Goal: Information Seeking & Learning: Learn about a topic

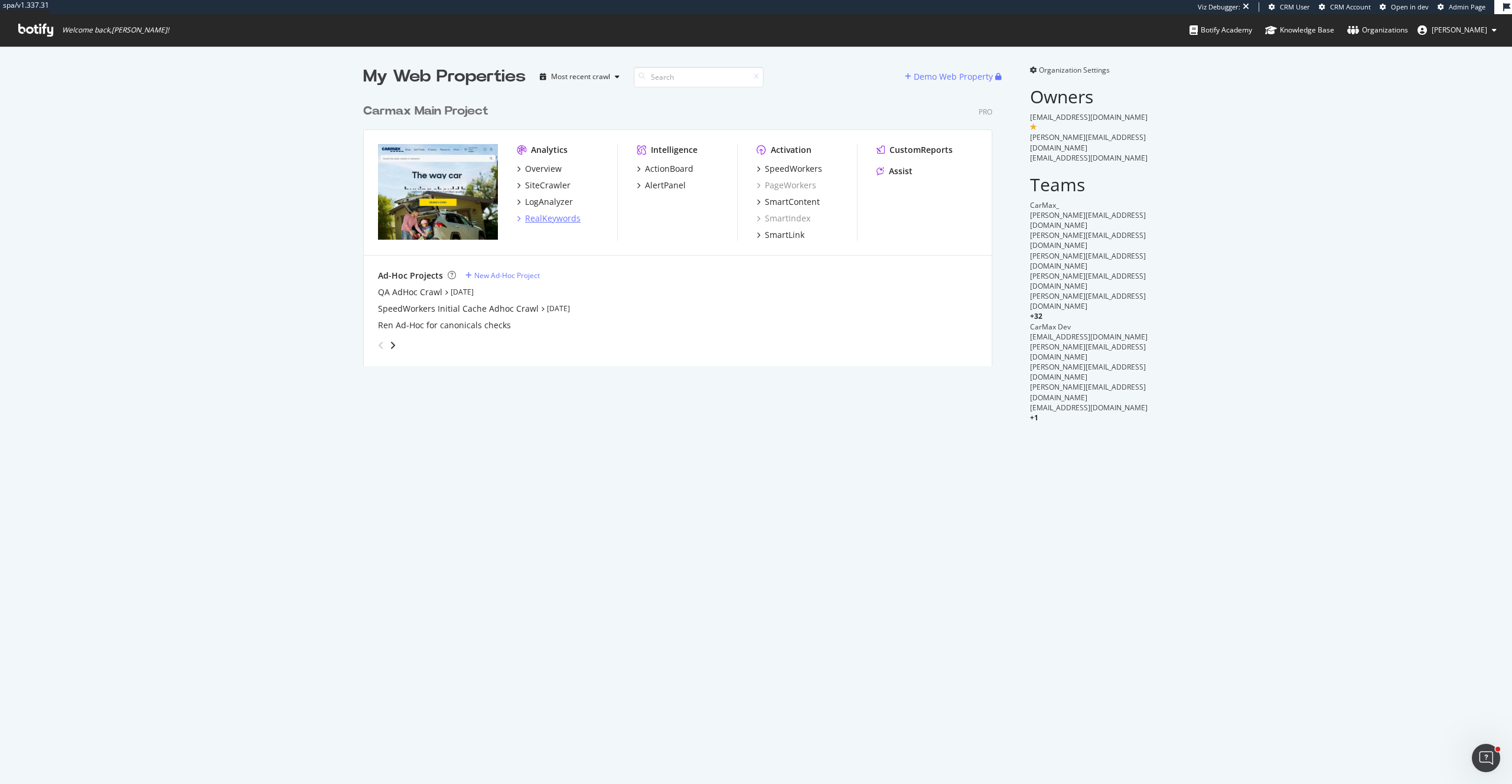
click at [545, 219] on div "RealKeywords" at bounding box center [553, 219] width 56 height 12
click at [561, 189] on div "SiteCrawler" at bounding box center [548, 186] width 45 height 12
click at [556, 202] on div "LogAnalyzer" at bounding box center [549, 202] width 48 height 12
click at [924, 147] on div "CustomReports" at bounding box center [921, 150] width 63 height 12
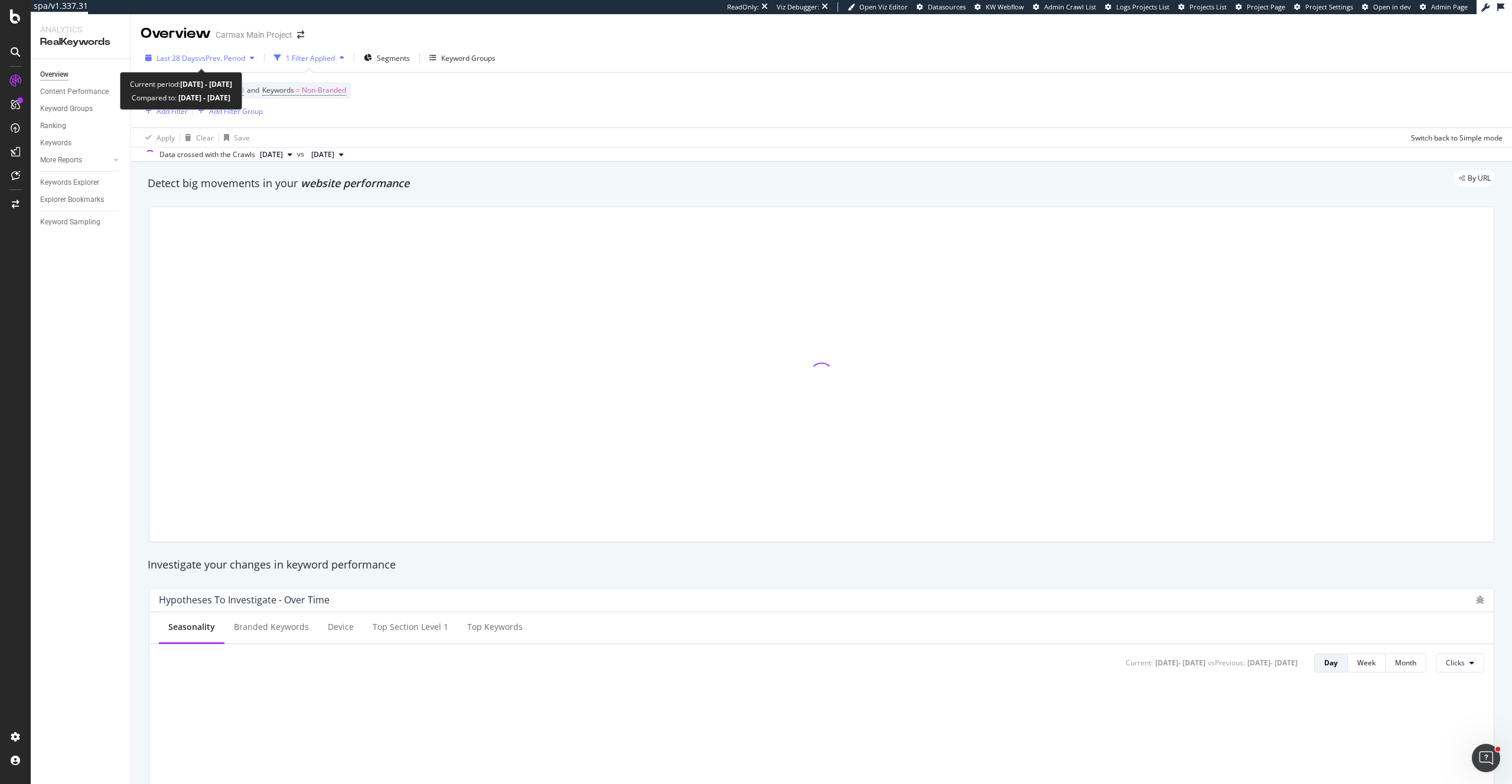
click at [200, 56] on span "vs Prev. Period" at bounding box center [222, 58] width 47 height 10
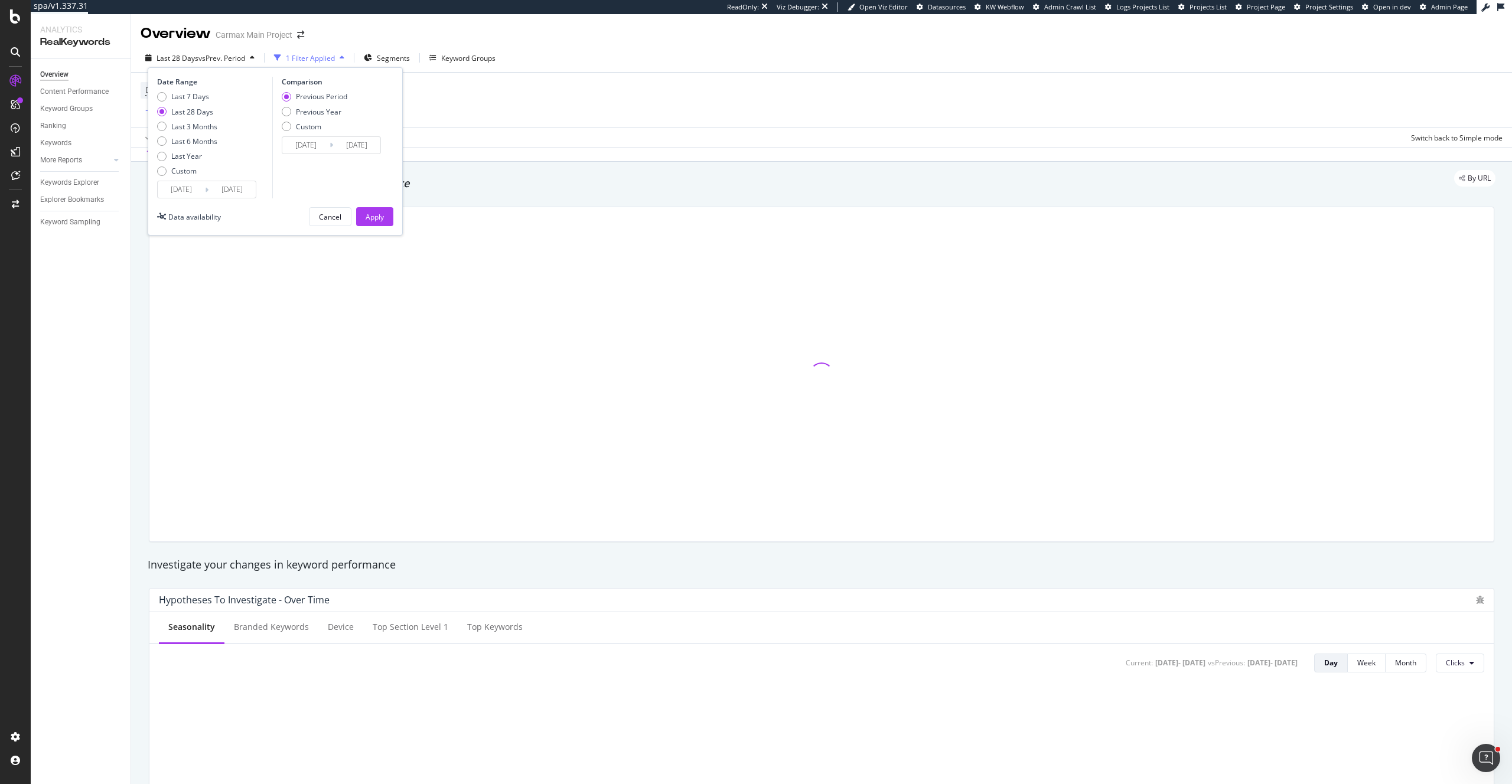
drag, startPoint x: 202, startPoint y: 122, endPoint x: 340, endPoint y: 196, distance: 156.6
click at [202, 122] on div "Last 3 Months" at bounding box center [194, 127] width 46 height 10
type input "[DATE]"
type input "2025/03/15"
type input "2025/06/14"
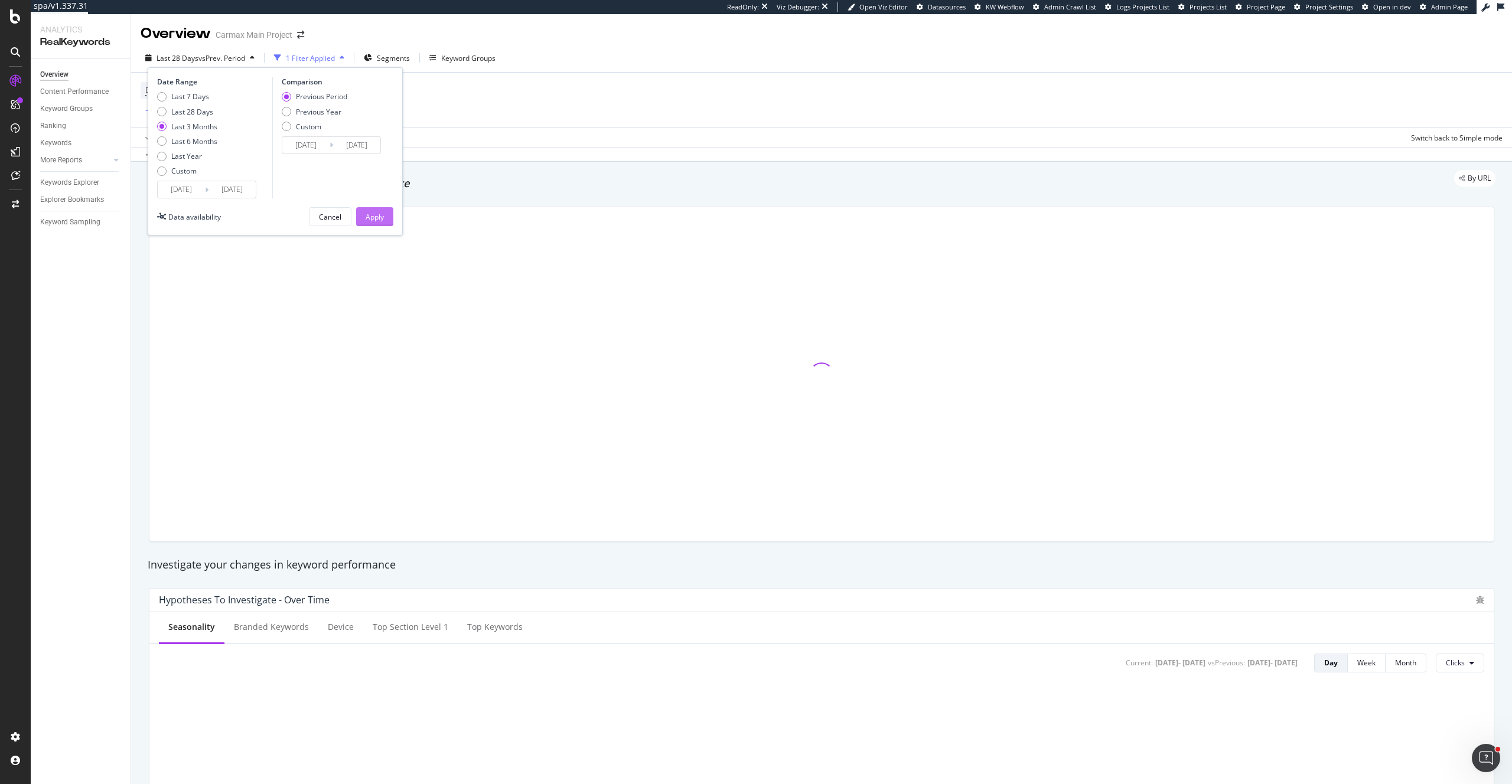
click at [366, 215] on div "Apply" at bounding box center [374, 217] width 18 height 10
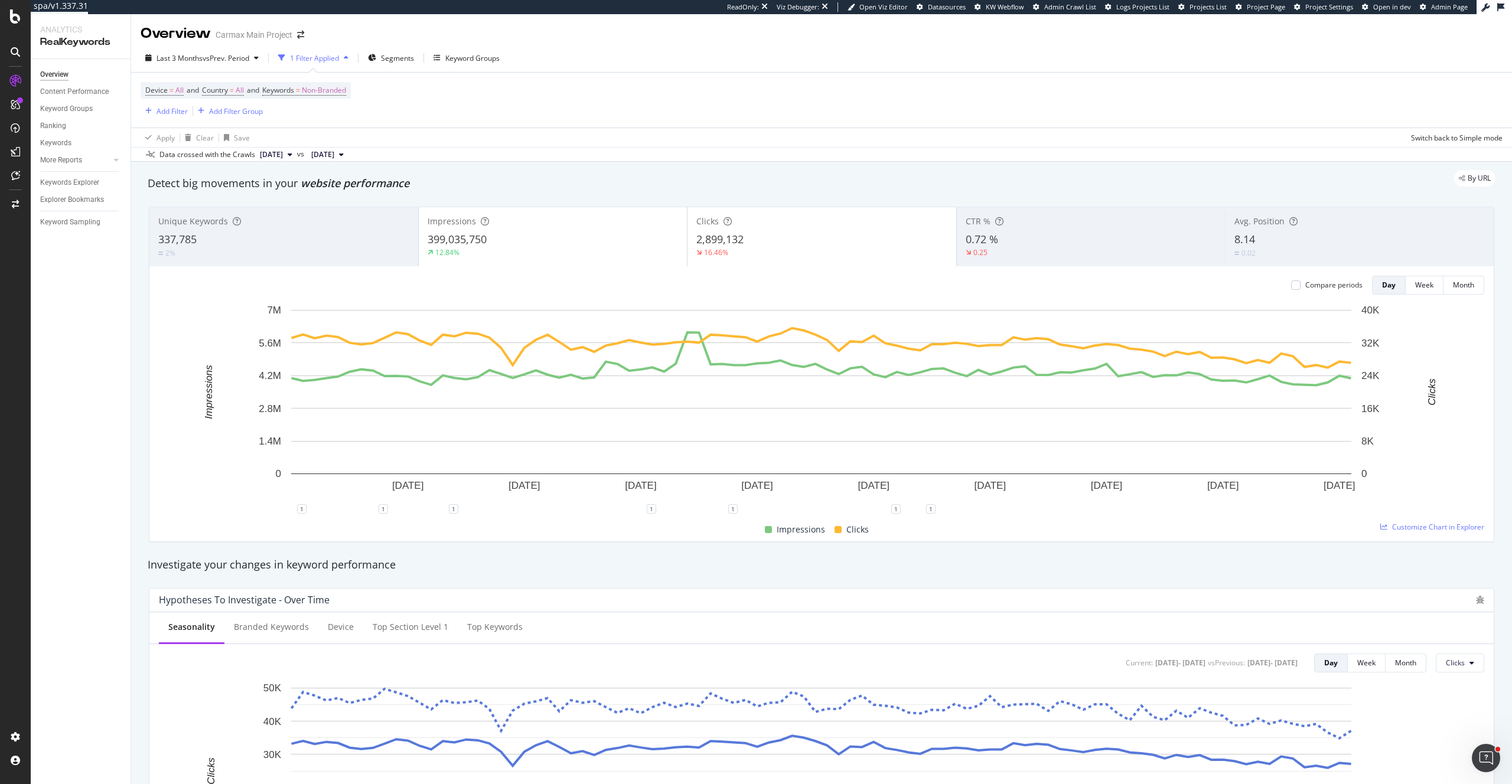
click at [1278, 246] on div "8.14" at bounding box center [1360, 240] width 250 height 16
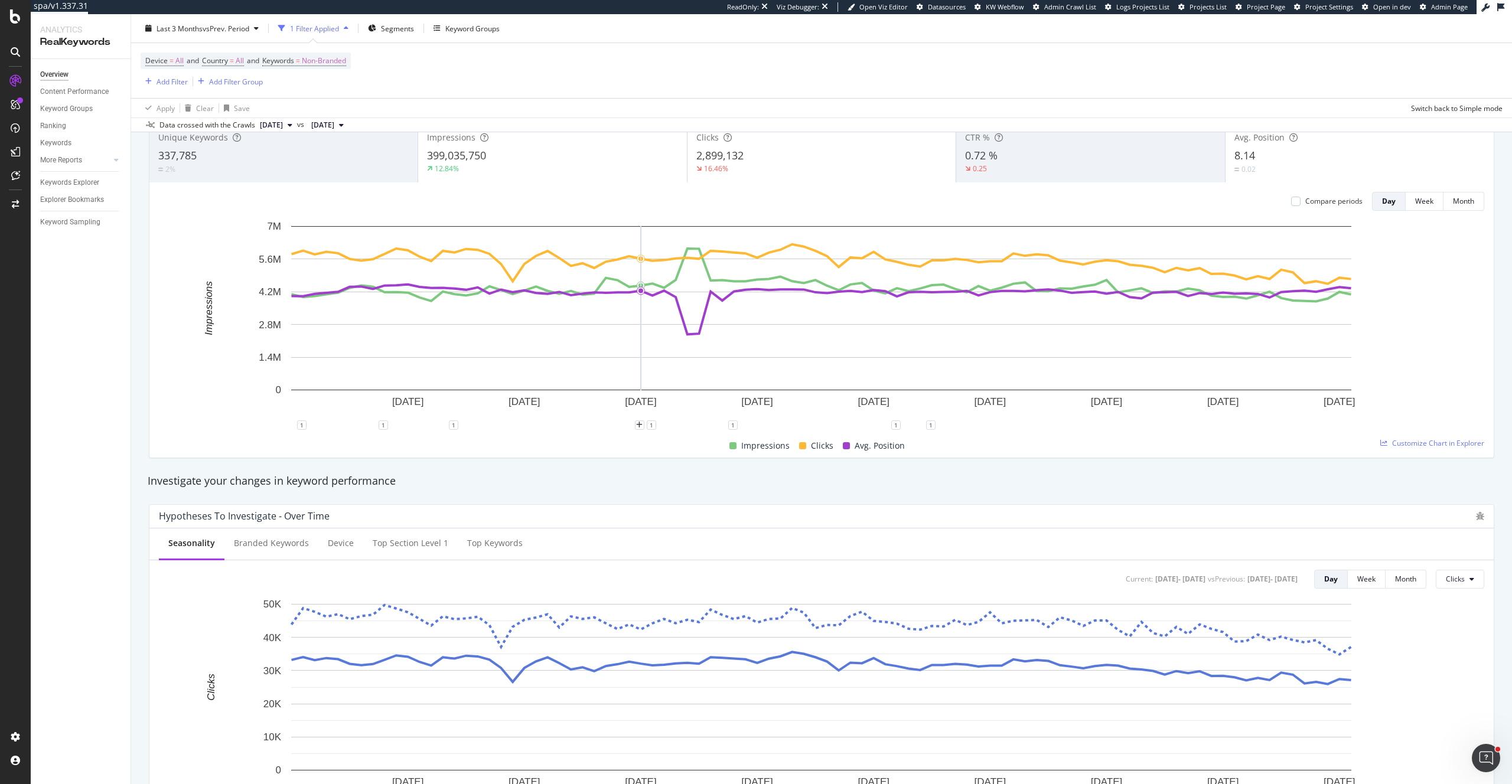
scroll to position [82, 0]
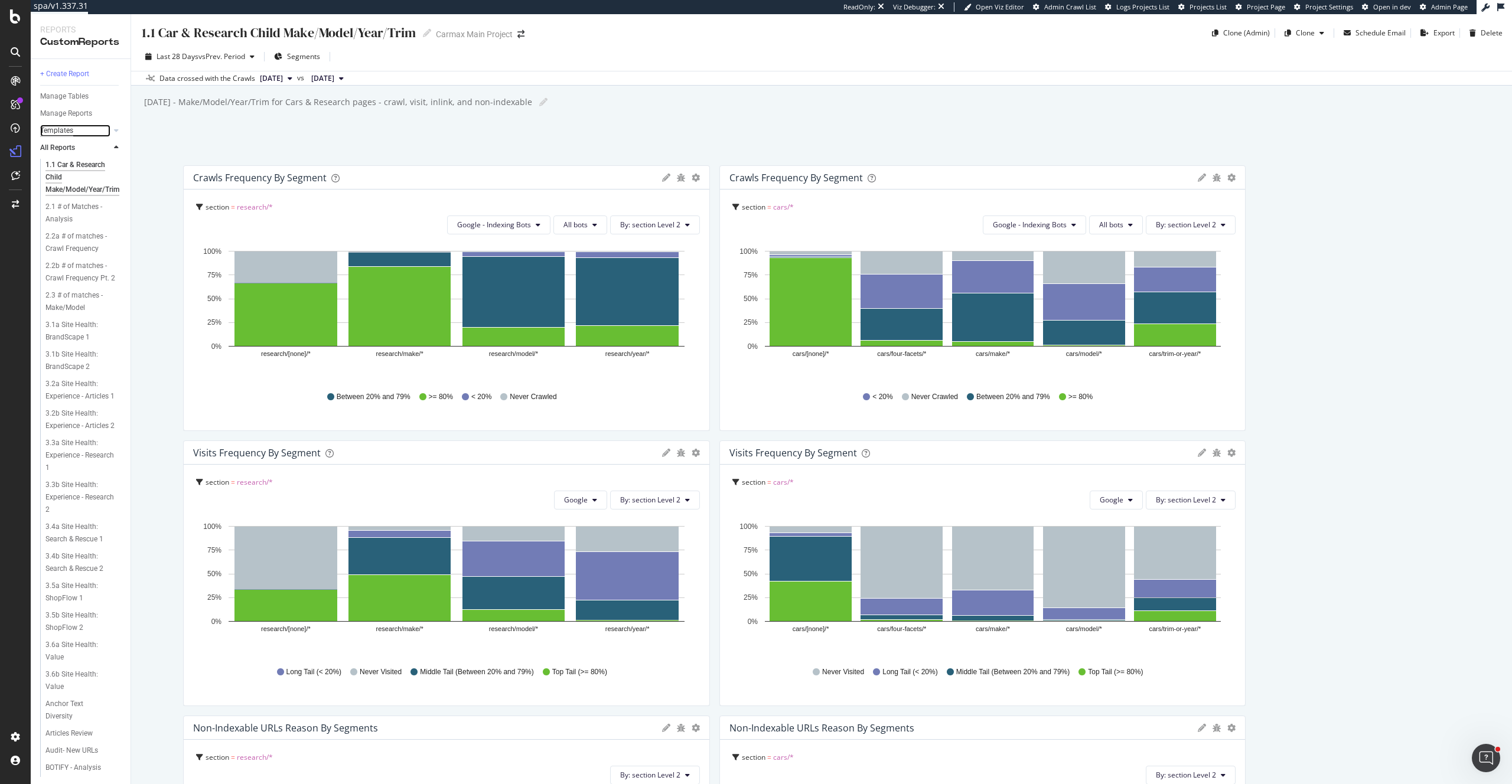
click at [66, 130] on div "Templates" at bounding box center [56, 131] width 33 height 12
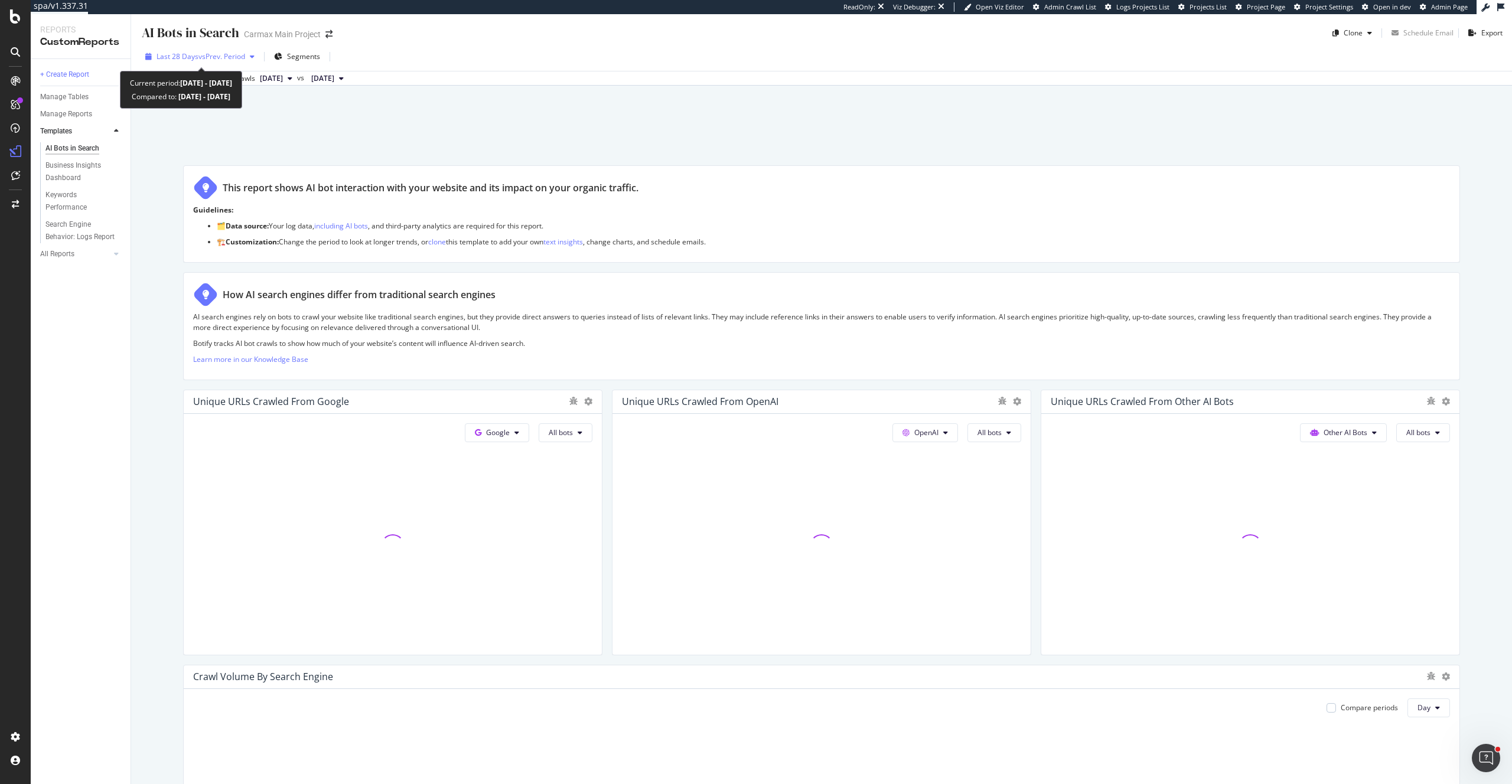
click at [175, 59] on span "Last 28 Days" at bounding box center [177, 56] width 42 height 10
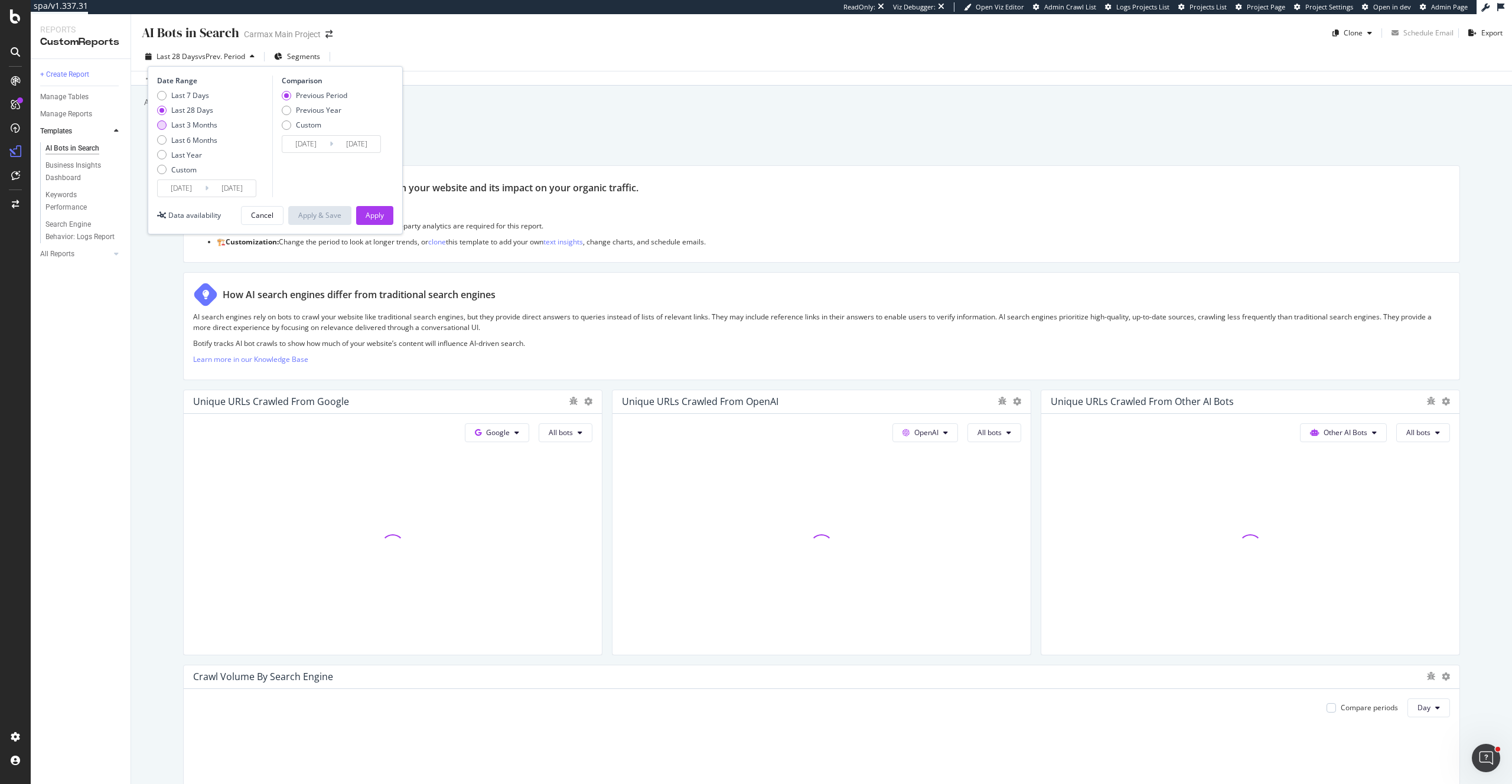
click at [196, 125] on div "Last 3 Months" at bounding box center [194, 125] width 46 height 10
type input "[DATE]"
click at [366, 215] on div "Apply" at bounding box center [374, 215] width 18 height 10
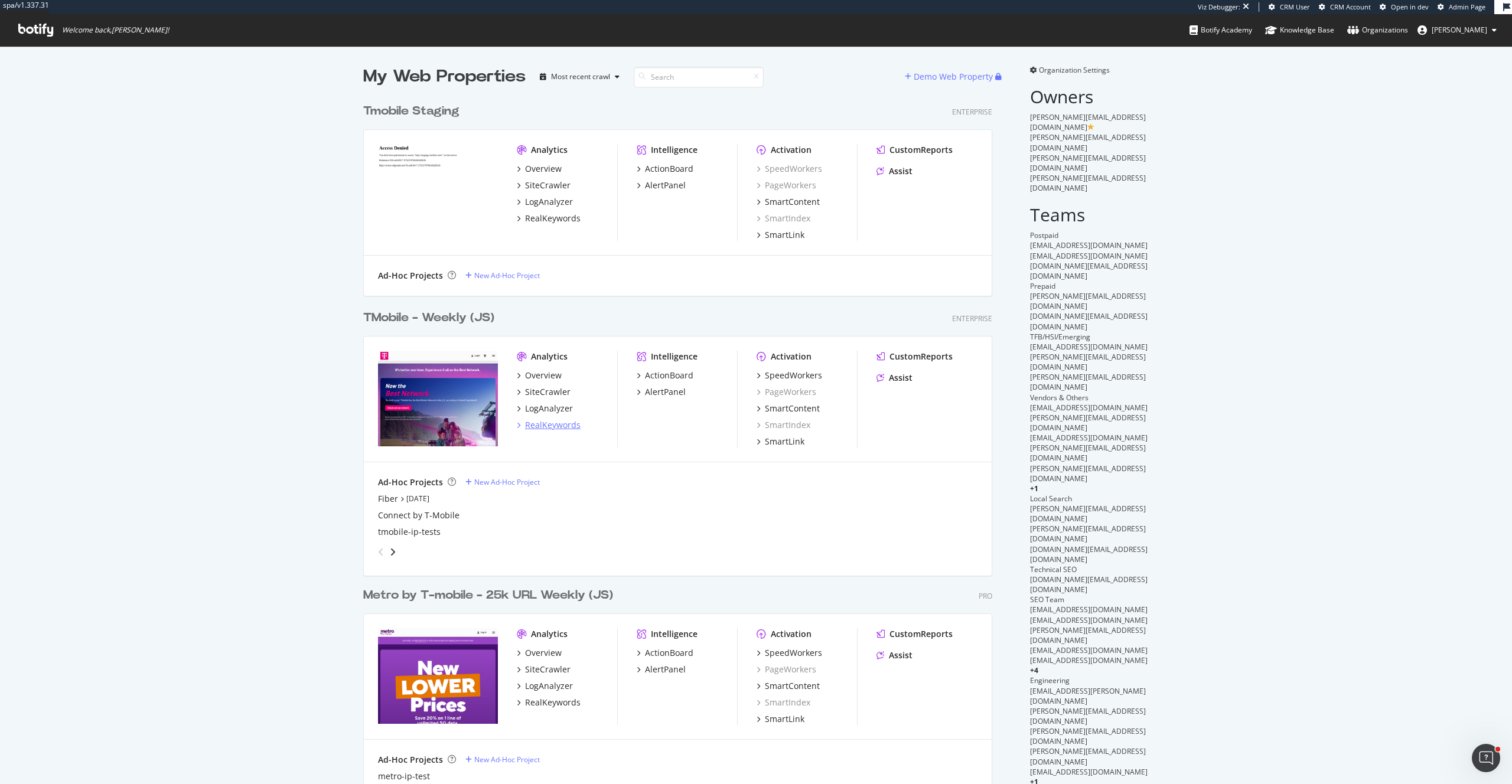
click at [563, 421] on div "RealKeywords" at bounding box center [553, 425] width 56 height 12
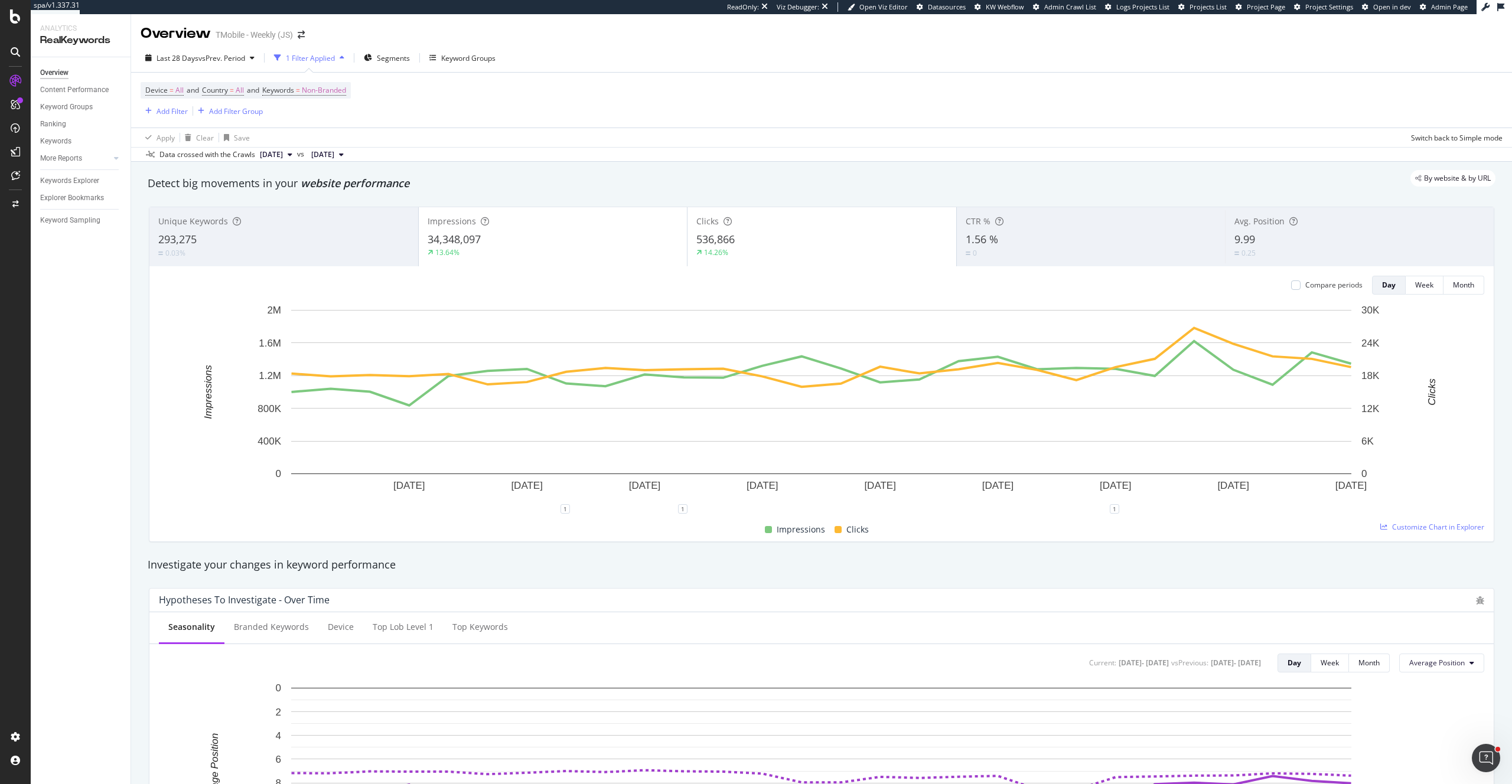
click at [1292, 240] on div "9.99" at bounding box center [1360, 240] width 250 height 16
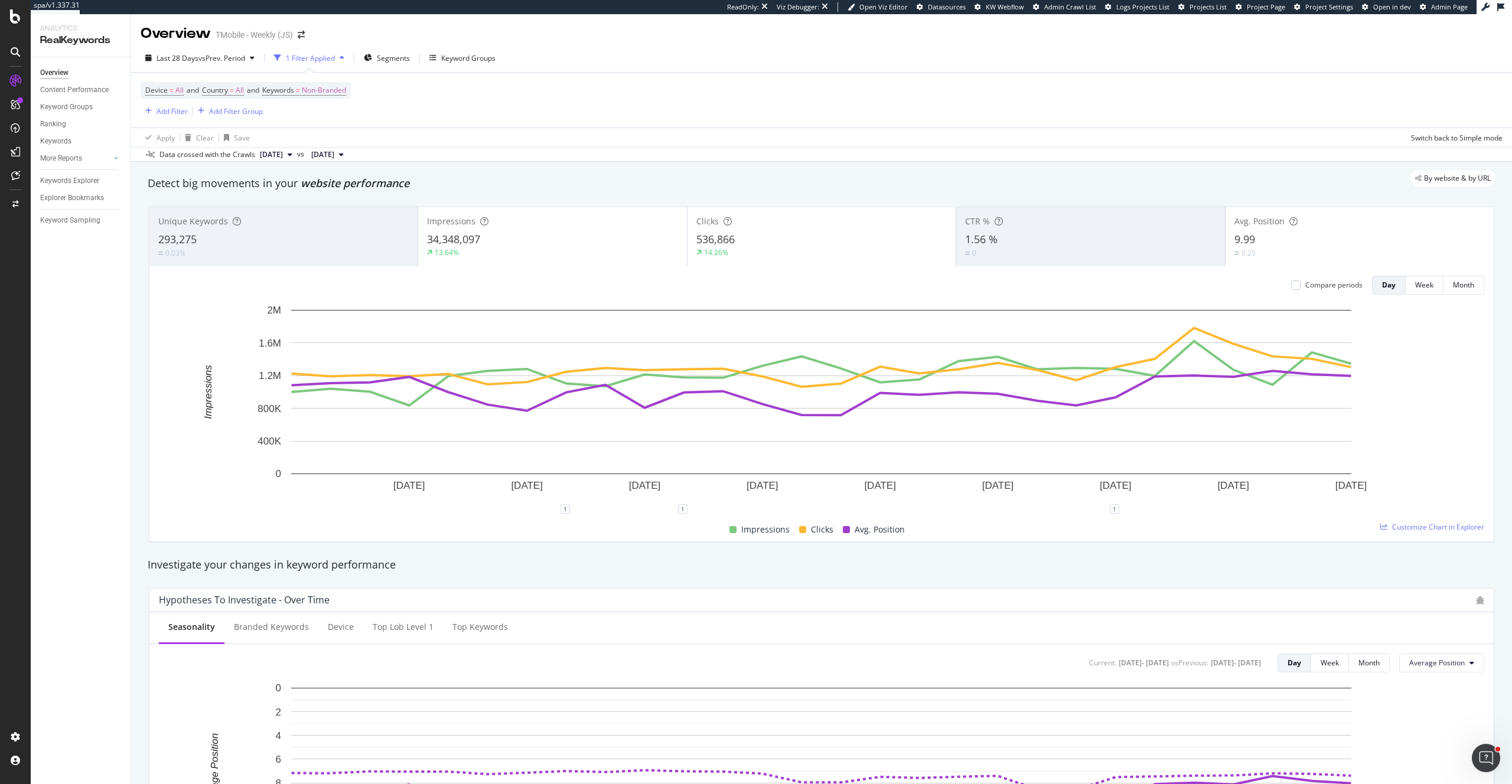
click at [808, 234] on div "536,866" at bounding box center [822, 240] width 250 height 16
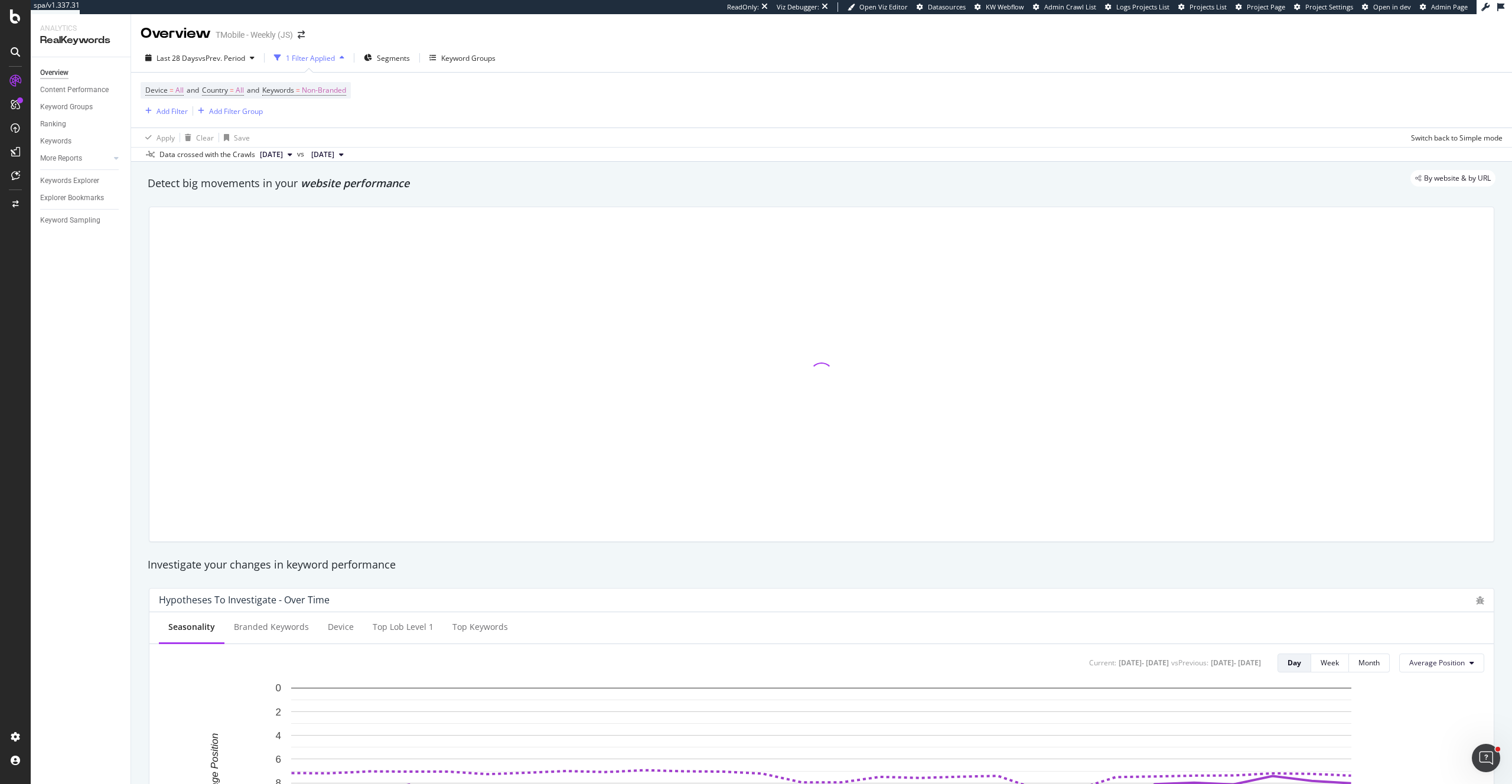
scroll to position [3, 0]
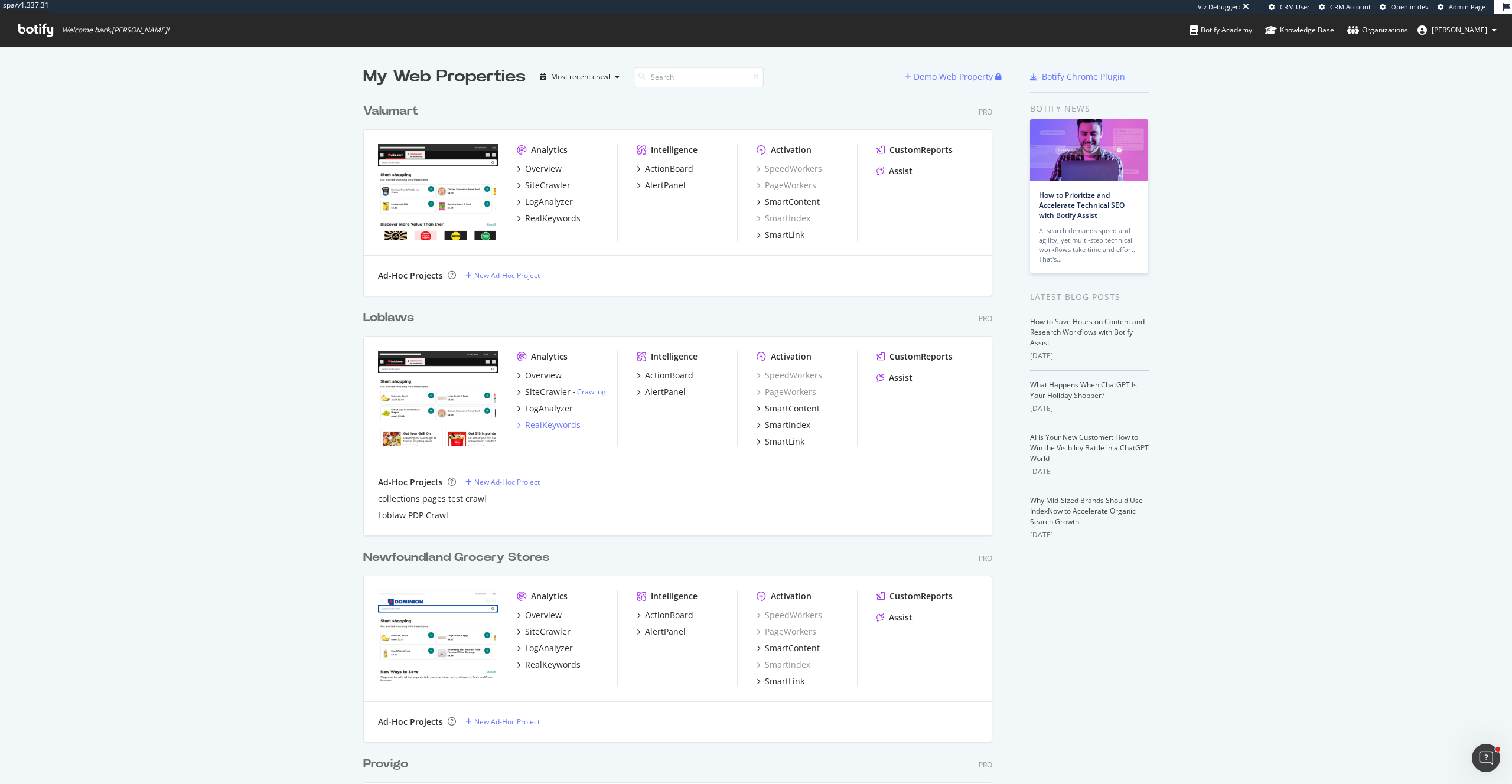
click at [550, 425] on div "RealKeywords" at bounding box center [553, 425] width 56 height 12
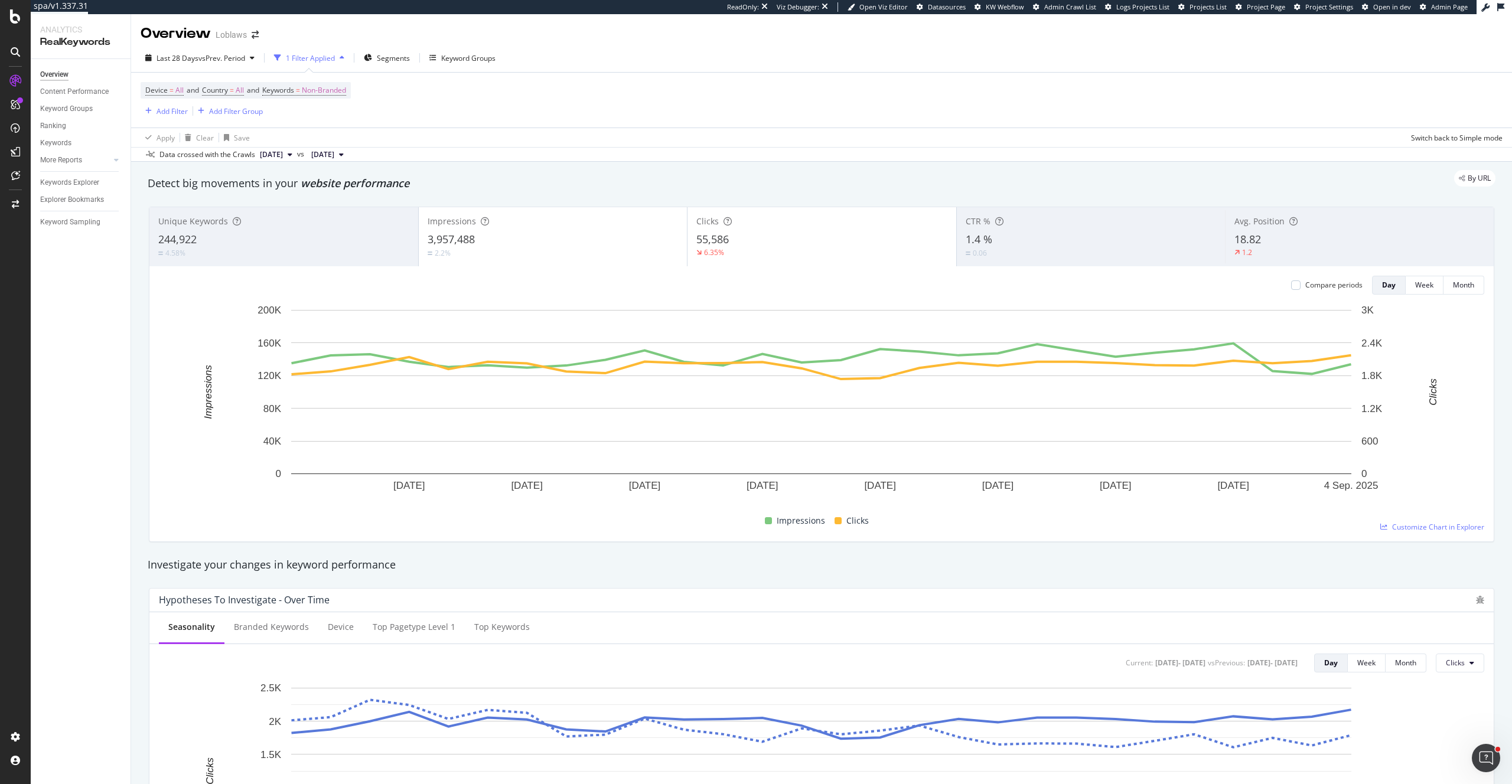
click at [848, 243] on div "55,586" at bounding box center [822, 240] width 251 height 16
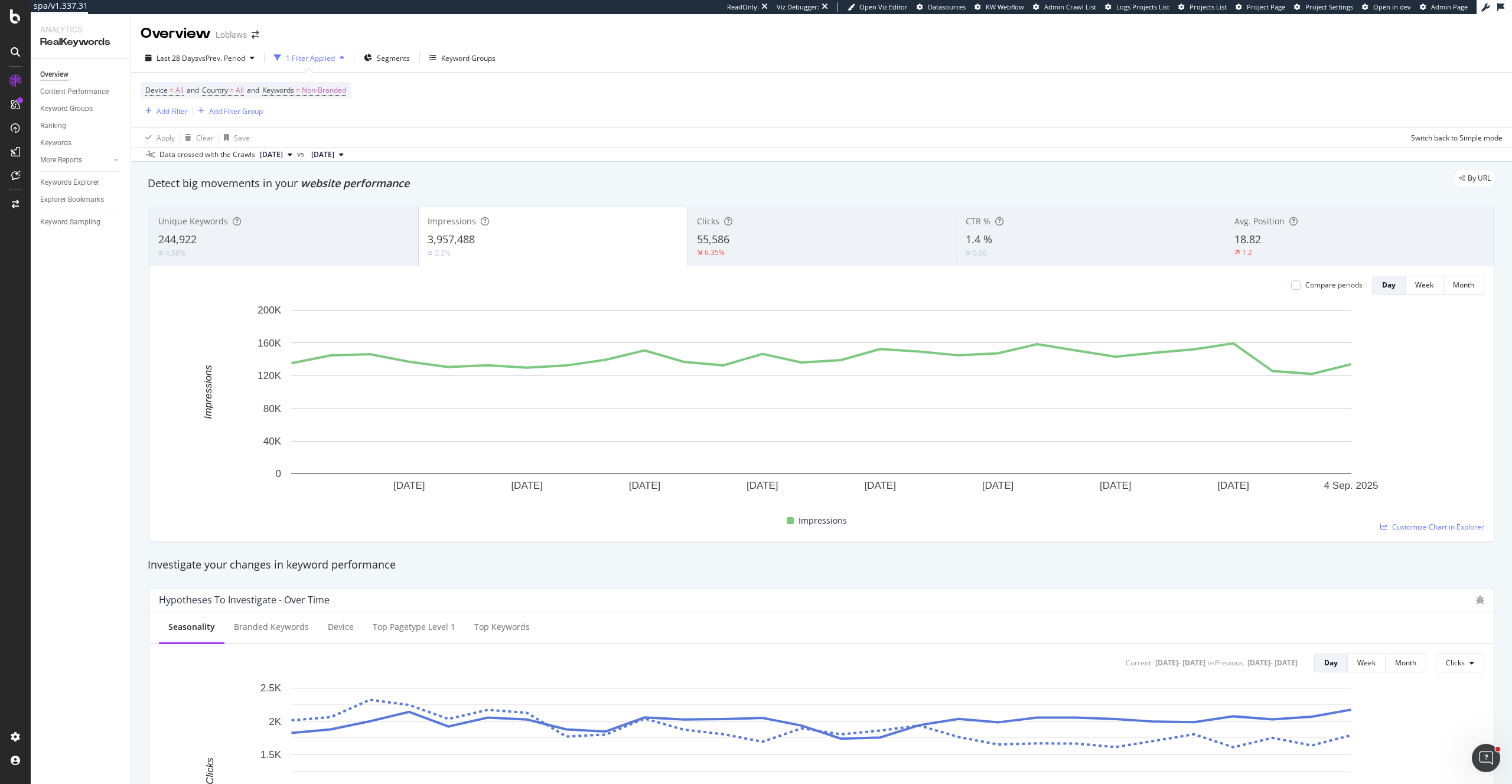
click at [1304, 241] on div "18.82" at bounding box center [1360, 240] width 250 height 16
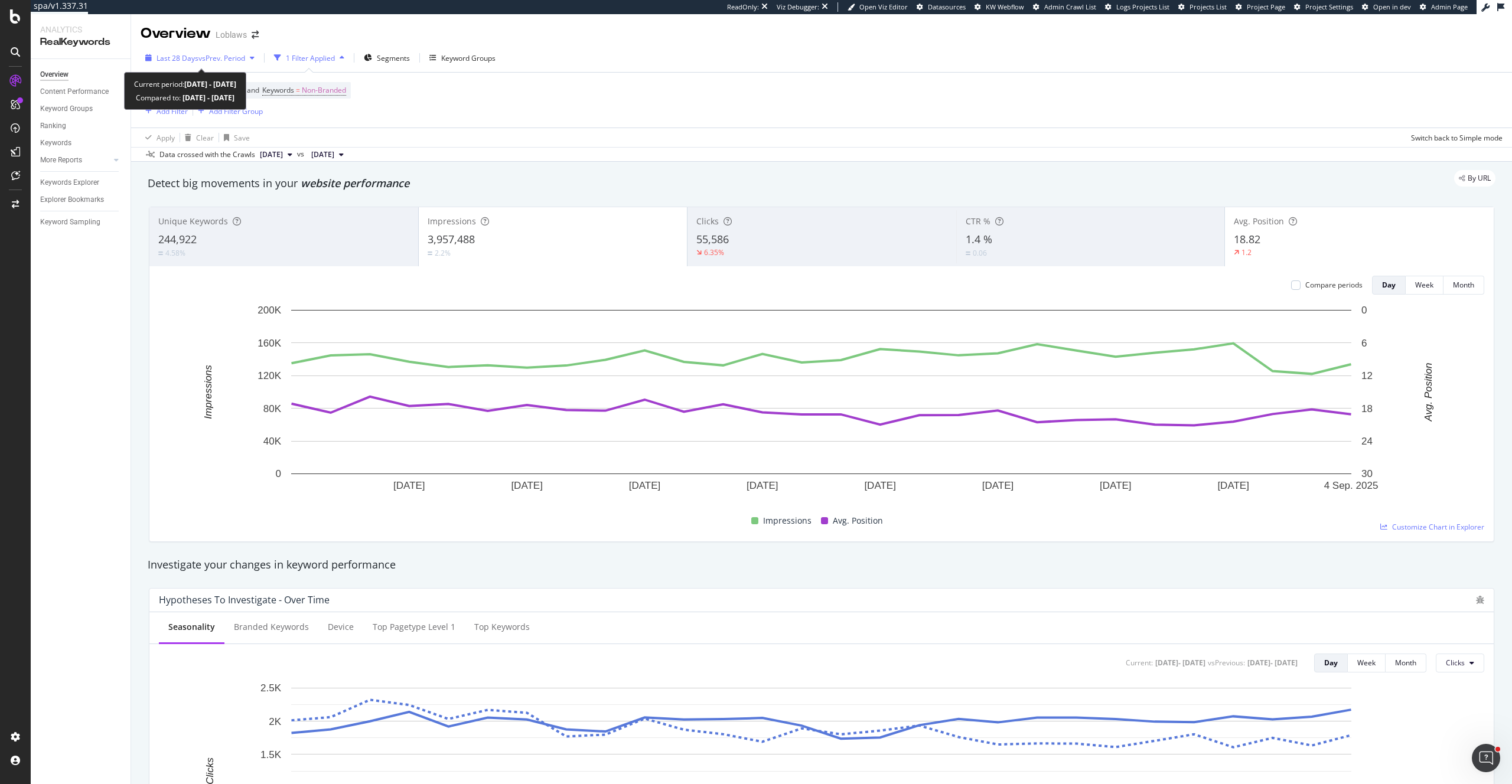
click at [180, 59] on span "Last 28 Days" at bounding box center [177, 58] width 42 height 10
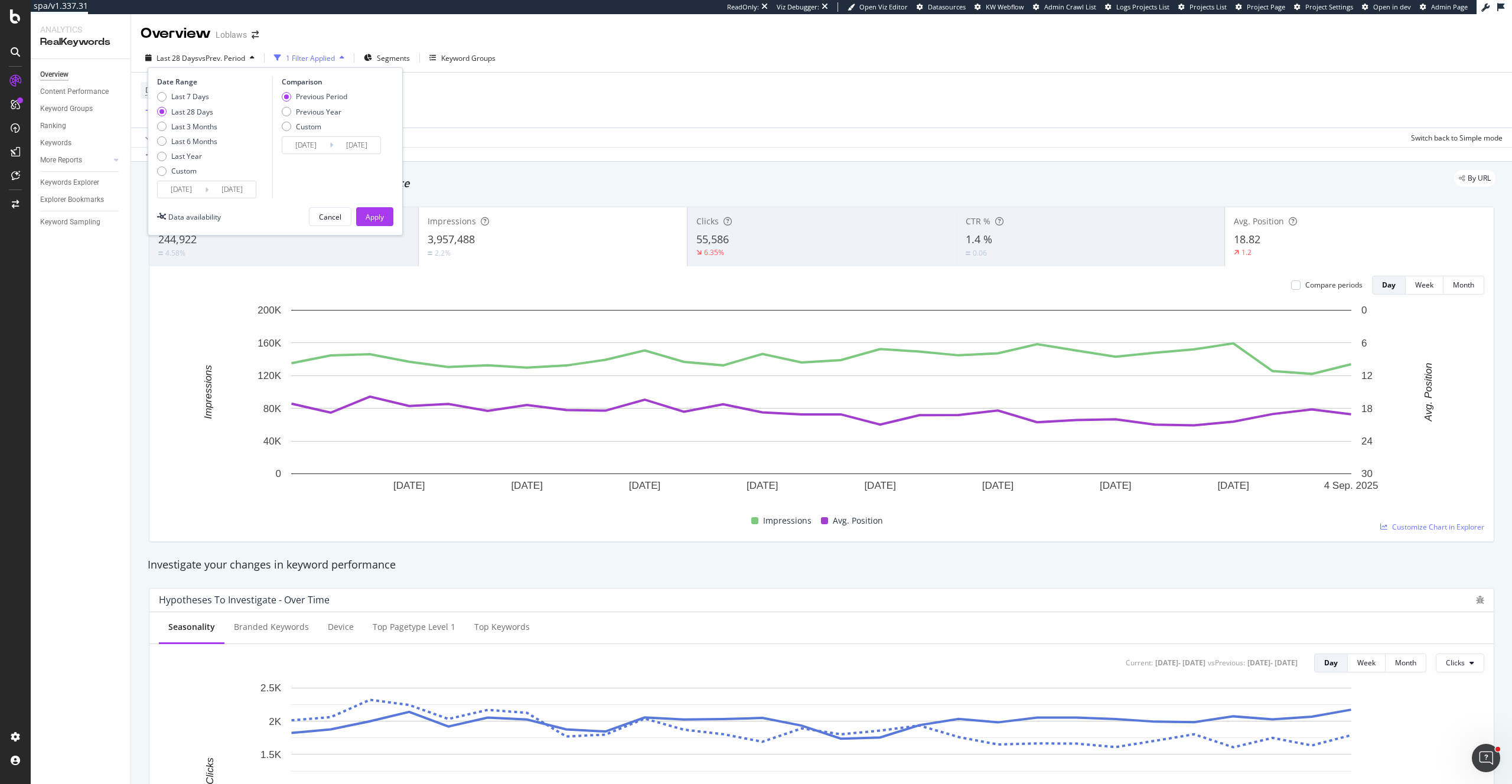
click at [180, 59] on span "Last 28 Days" at bounding box center [177, 58] width 42 height 10
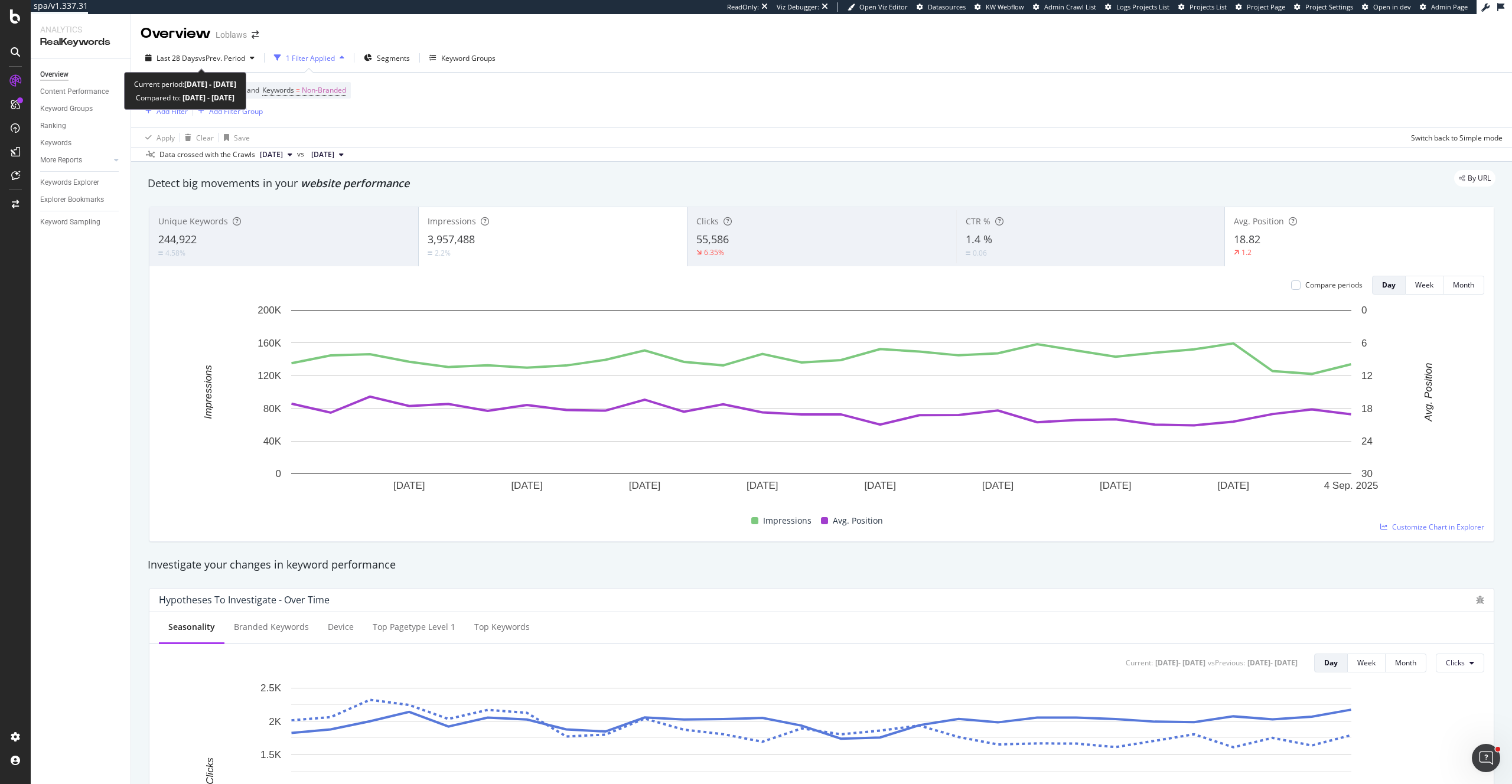
click at [180, 59] on span "Last 28 Days" at bounding box center [177, 58] width 42 height 10
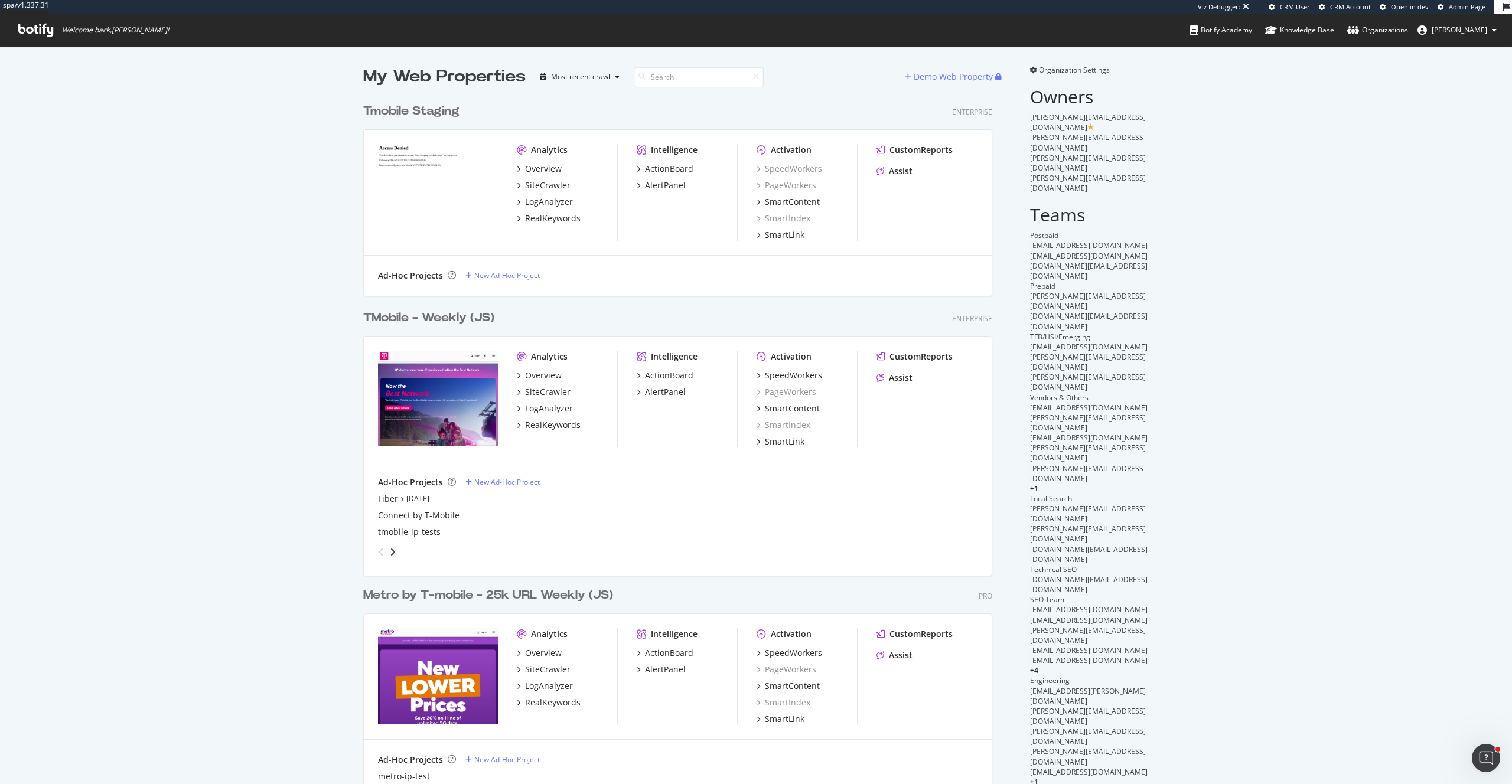
scroll to position [968, 638]
click at [576, 425] on div "RealKeywords" at bounding box center [553, 425] width 56 height 12
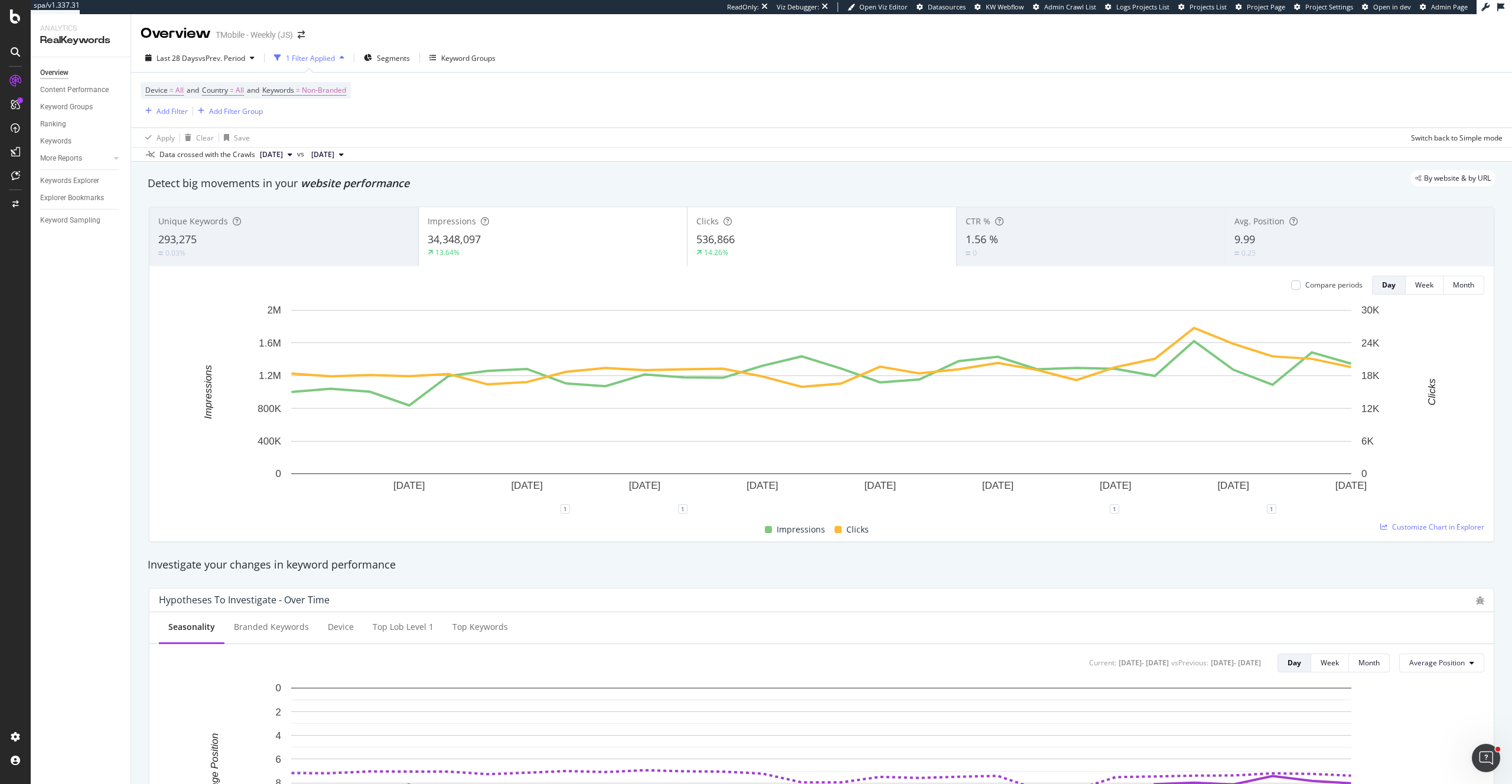
click at [1305, 230] on div "Avg. Position 9.99 0.25" at bounding box center [1359, 236] width 268 height 53
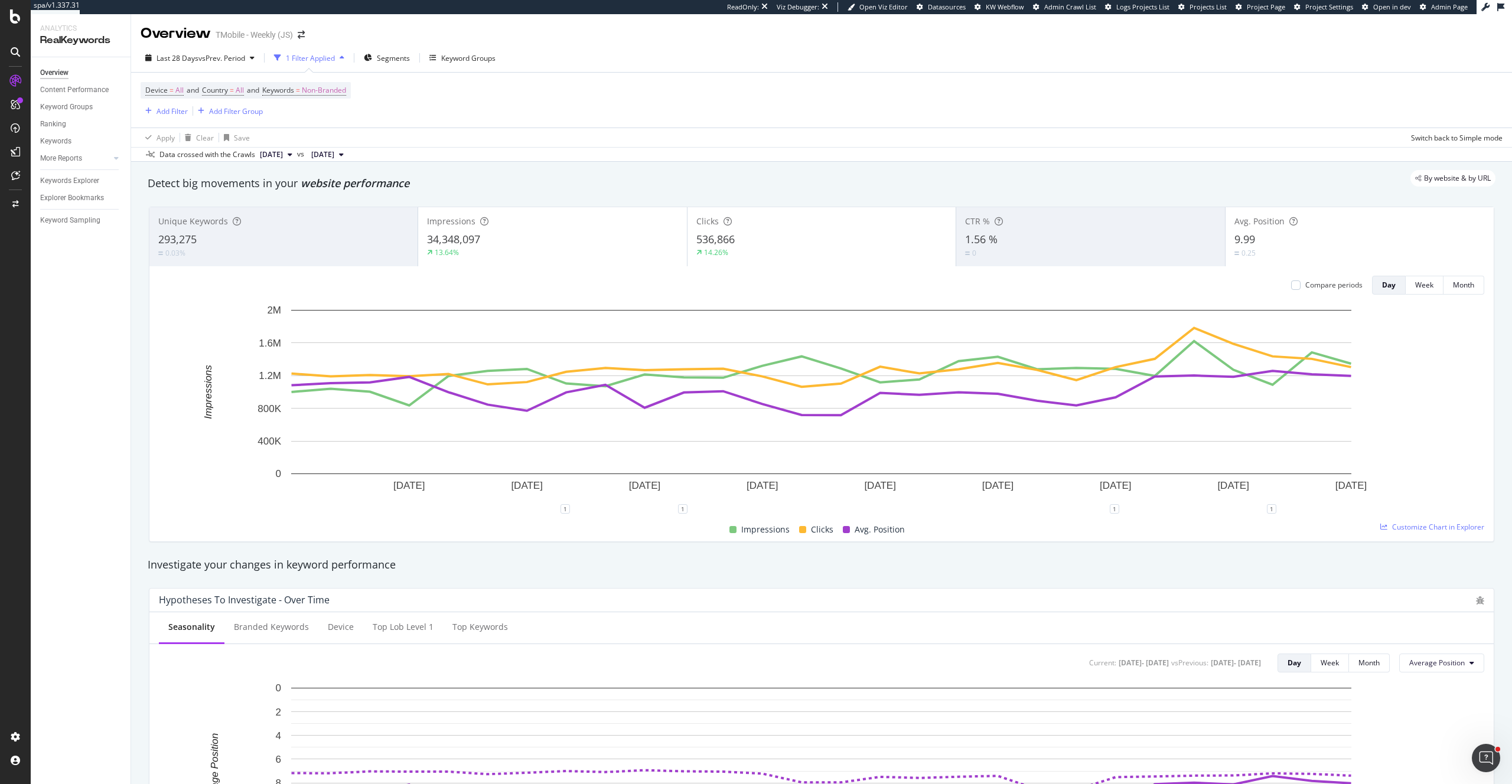
click at [1267, 240] on div "9.99" at bounding box center [1360, 240] width 250 height 16
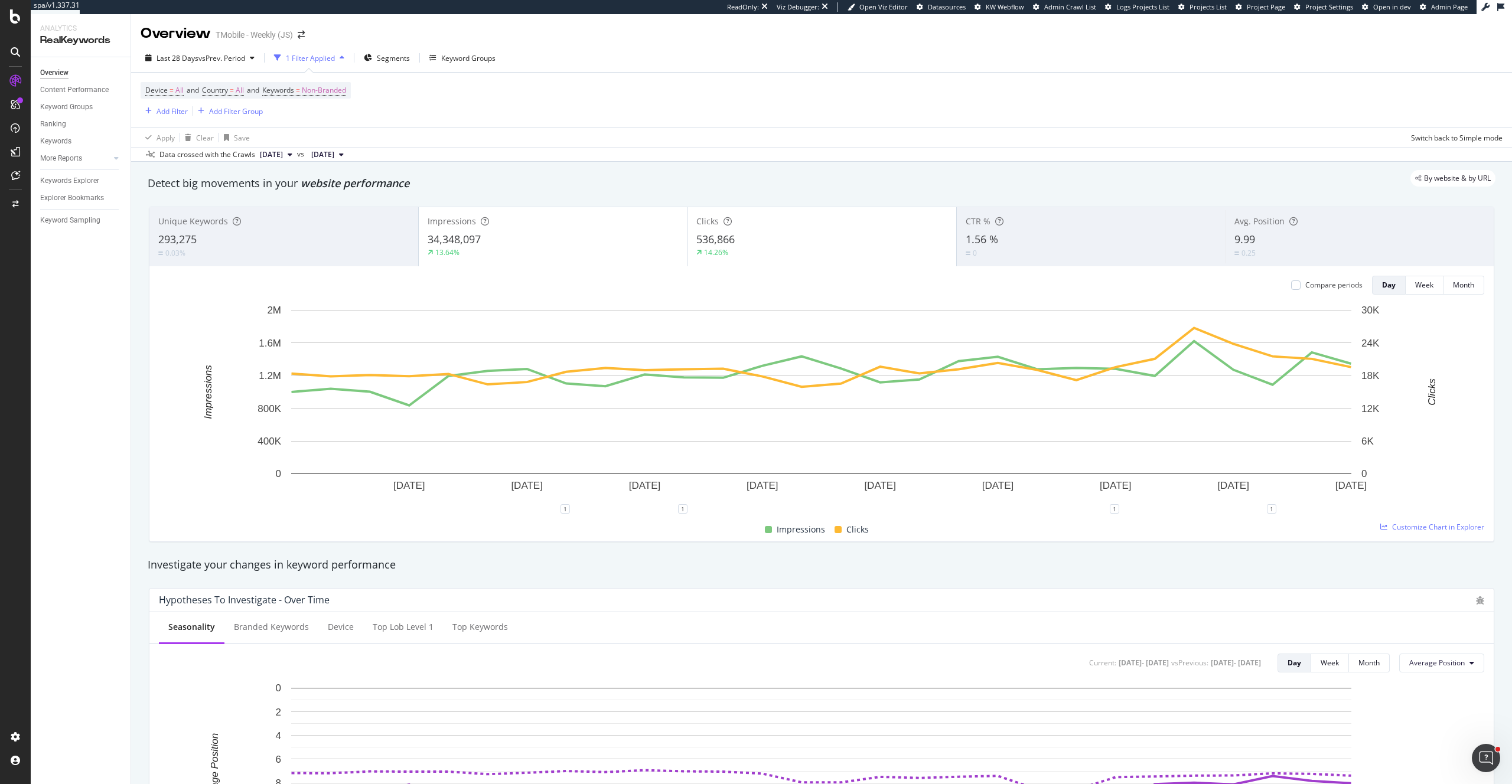
click at [740, 228] on div "Clicks 536,866 14.26%" at bounding box center [822, 236] width 268 height 53
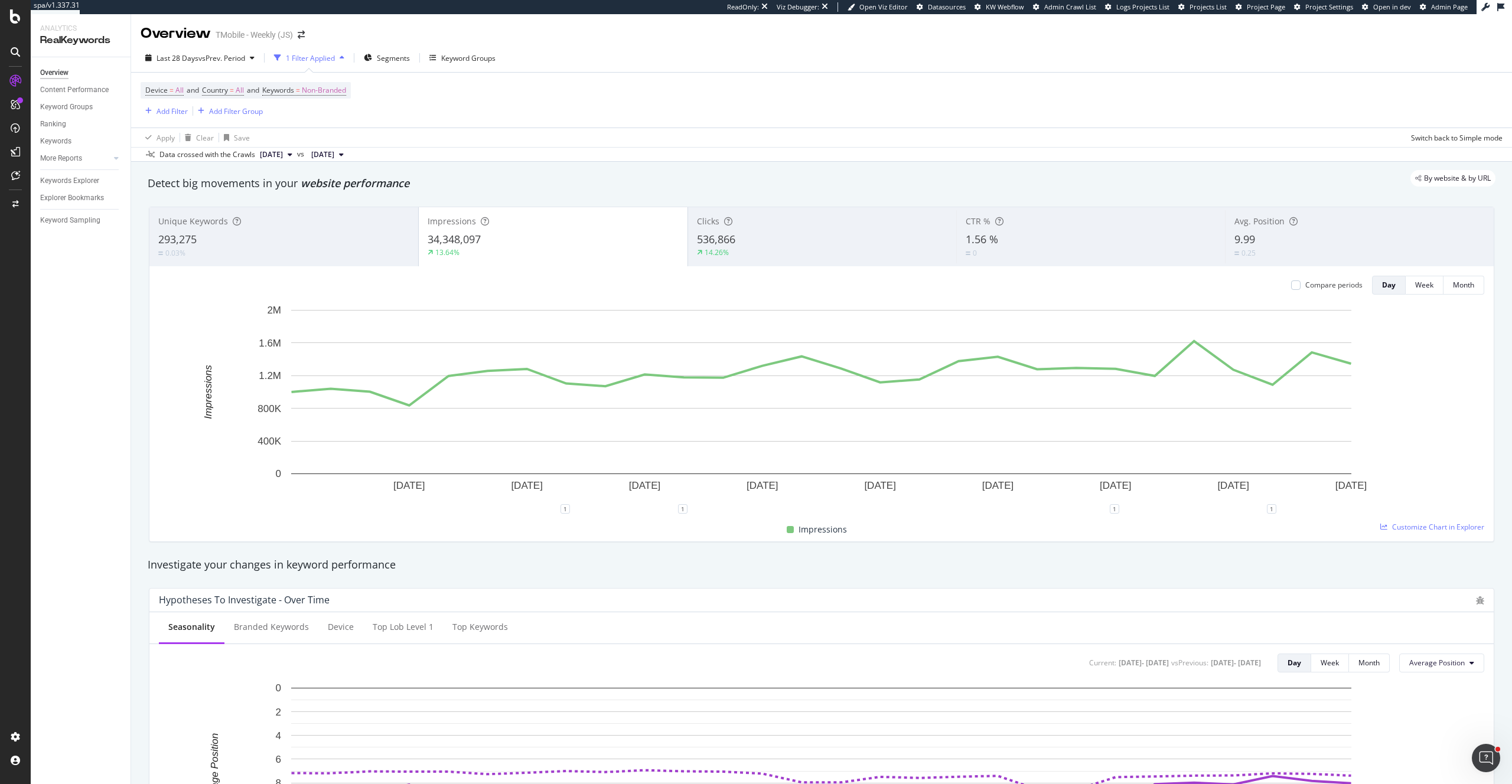
click at [1261, 245] on div "9.99" at bounding box center [1360, 240] width 250 height 16
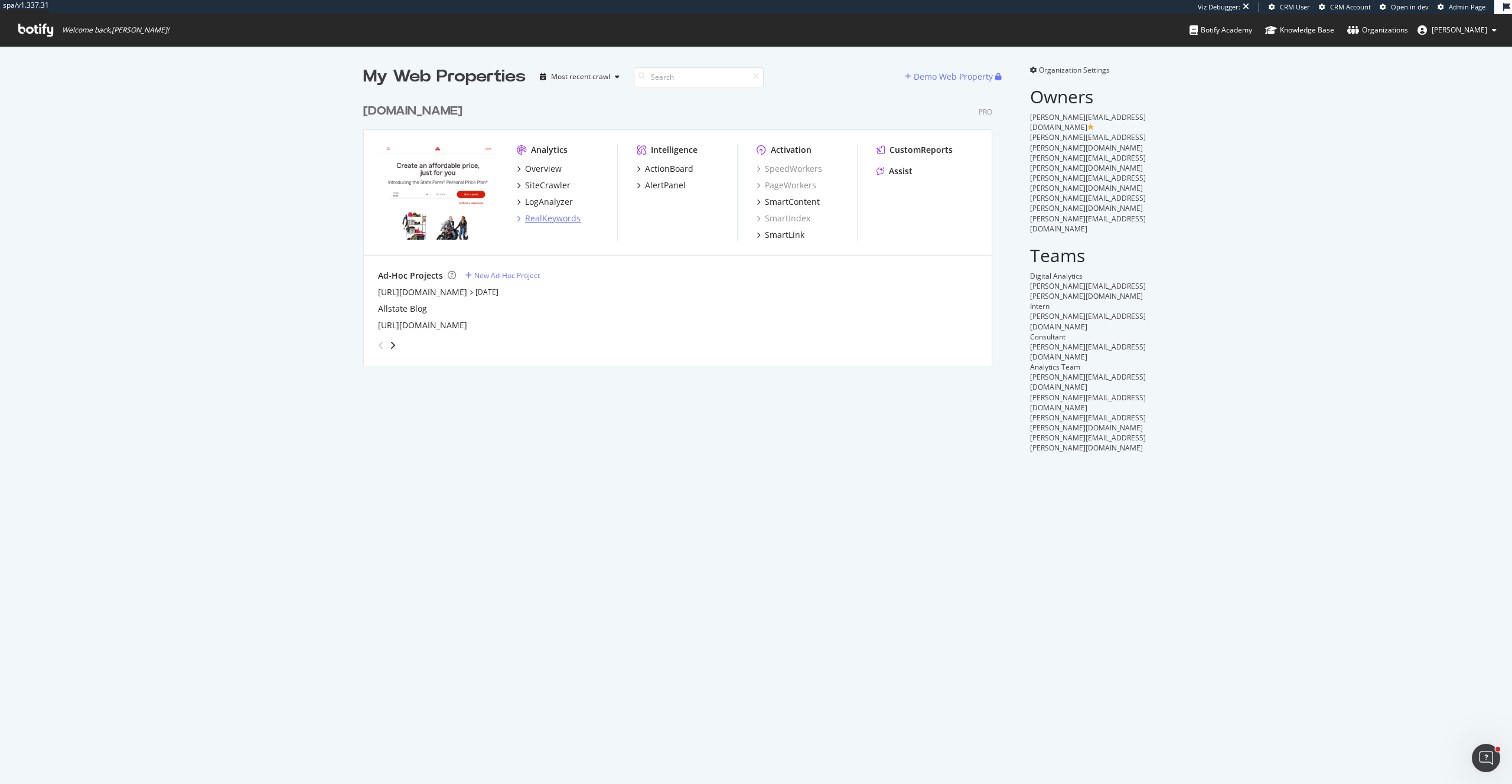
click at [569, 218] on div "RealKeywords" at bounding box center [553, 219] width 56 height 12
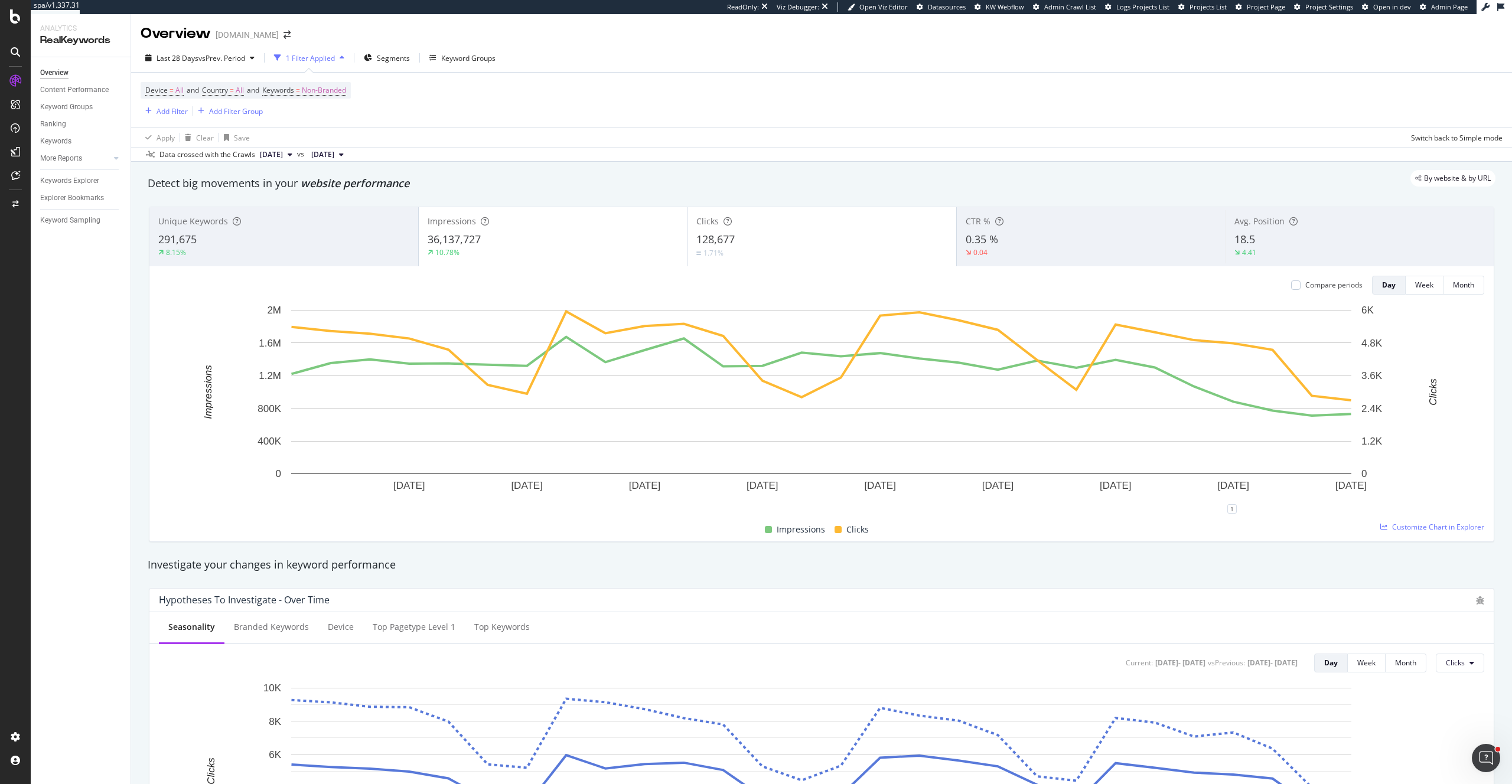
click at [1319, 228] on div "Avg. Position 18.5 4.41" at bounding box center [1359, 236] width 268 height 53
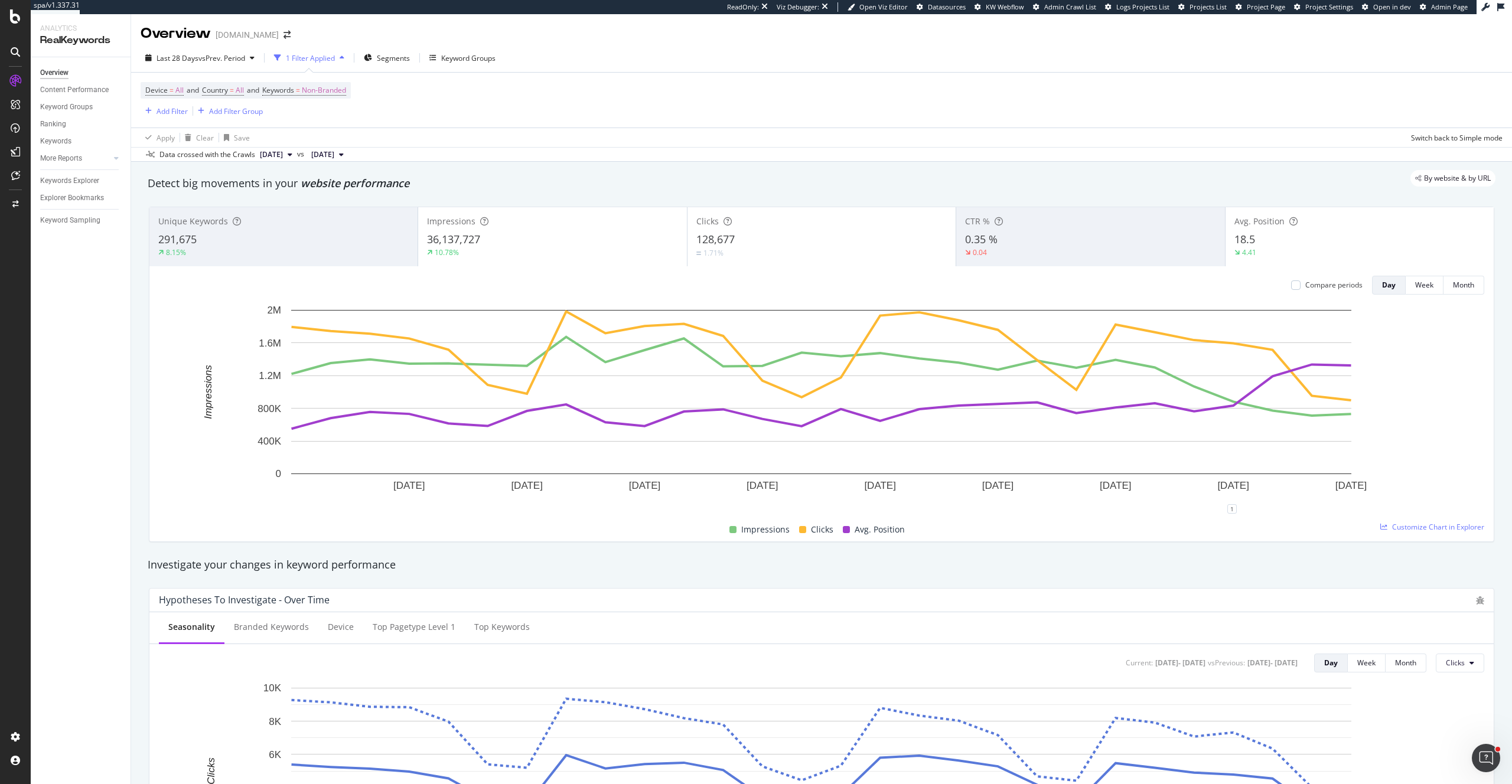
click at [784, 230] on div "Clicks 128,677 1.71%" at bounding box center [822, 236] width 268 height 53
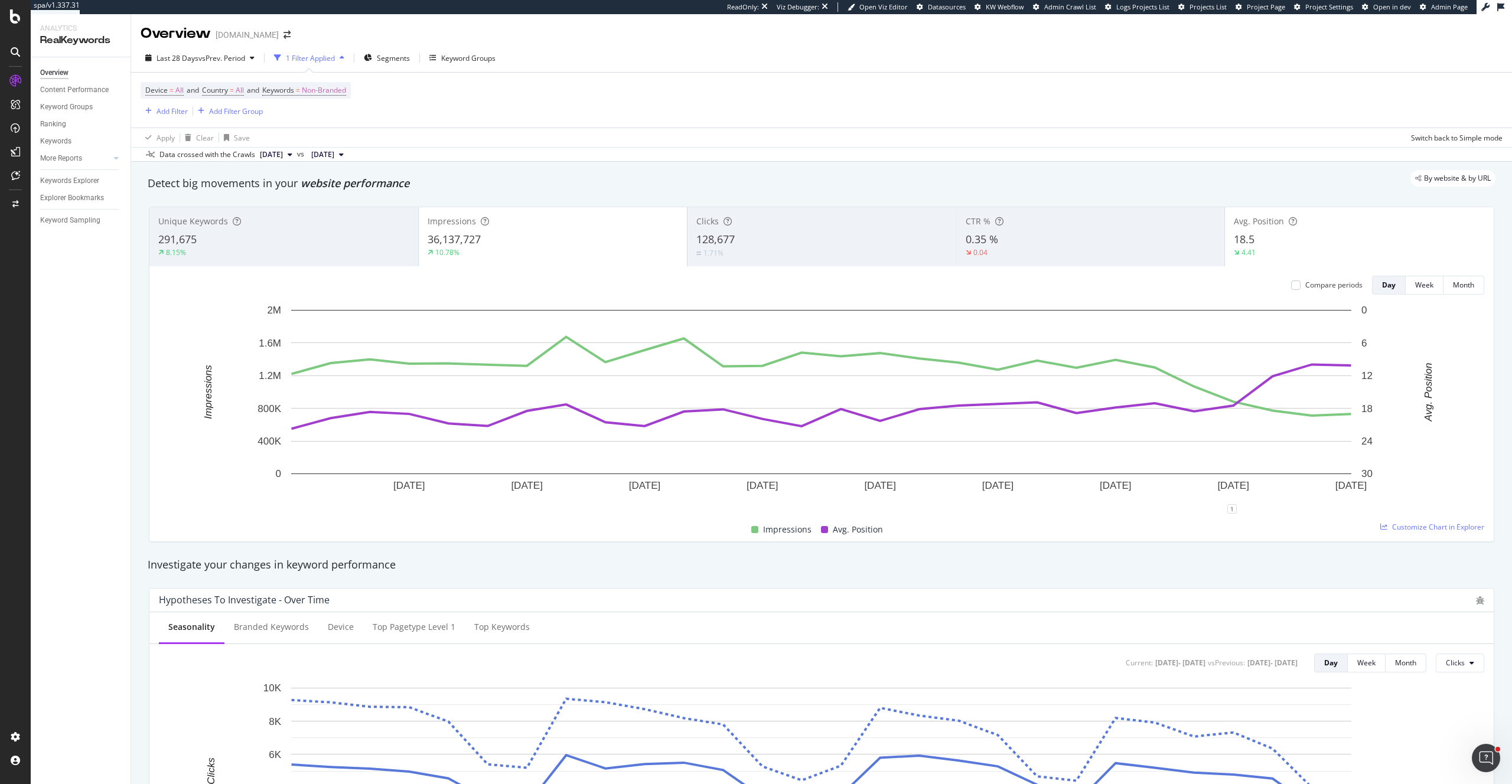
scroll to position [3, 0]
click at [1231, 507] on div "1" at bounding box center [1231, 505] width 10 height 10
click at [1217, 477] on div "Add annotation" at bounding box center [1216, 477] width 50 height 10
click at [1218, 440] on textarea at bounding box center [1231, 435] width 105 height 36
paste textarea "https://www.linkedin.com/posts/chris-long-marketing_seo-psa-if-you-see-a-huge-d…"
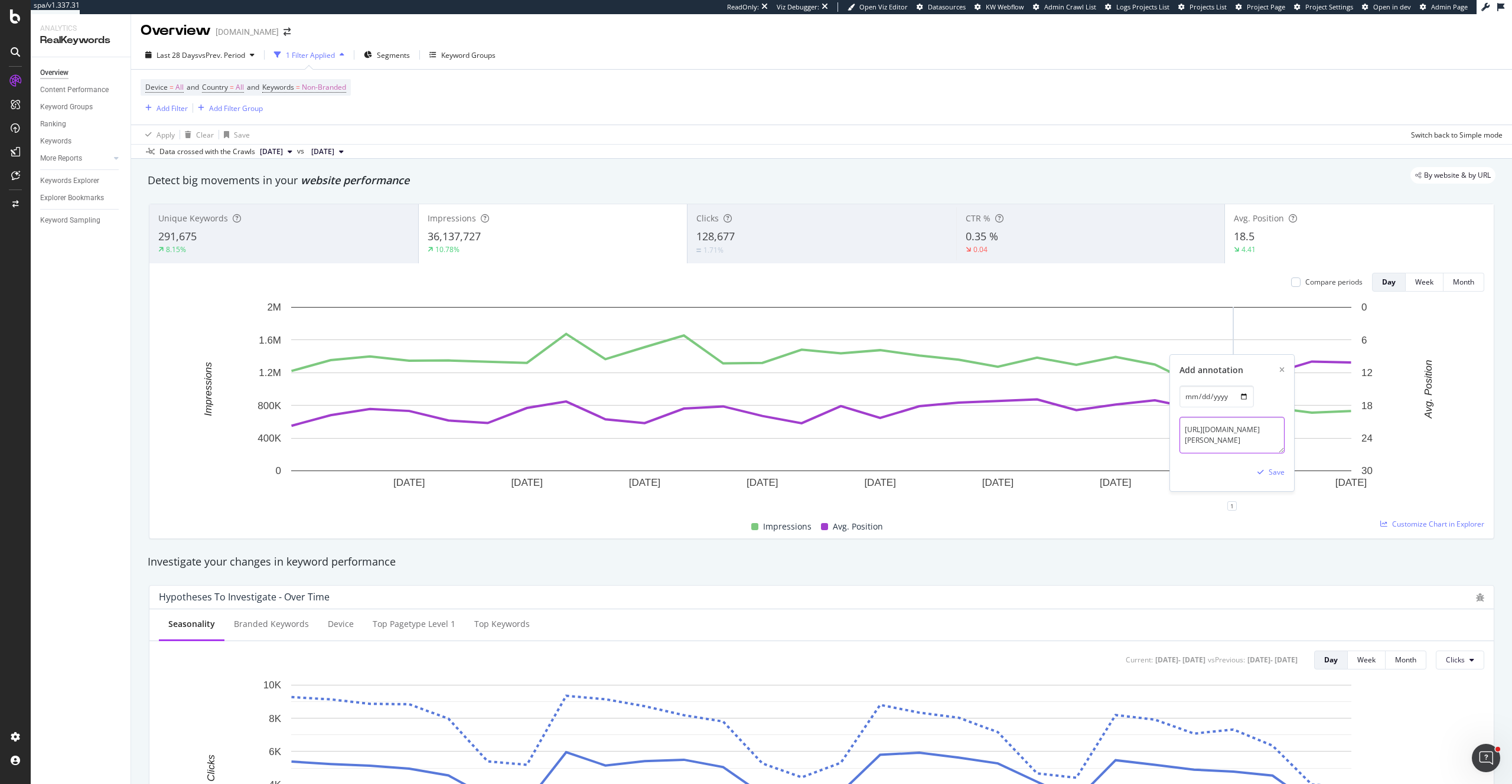
scroll to position [45, 0]
type textarea "https://www.linkedin.com/posts/chris-long-marketing_seo-psa-if-you-see-a-huge-d…"
click at [1272, 471] on div "Save" at bounding box center [1277, 472] width 16 height 10
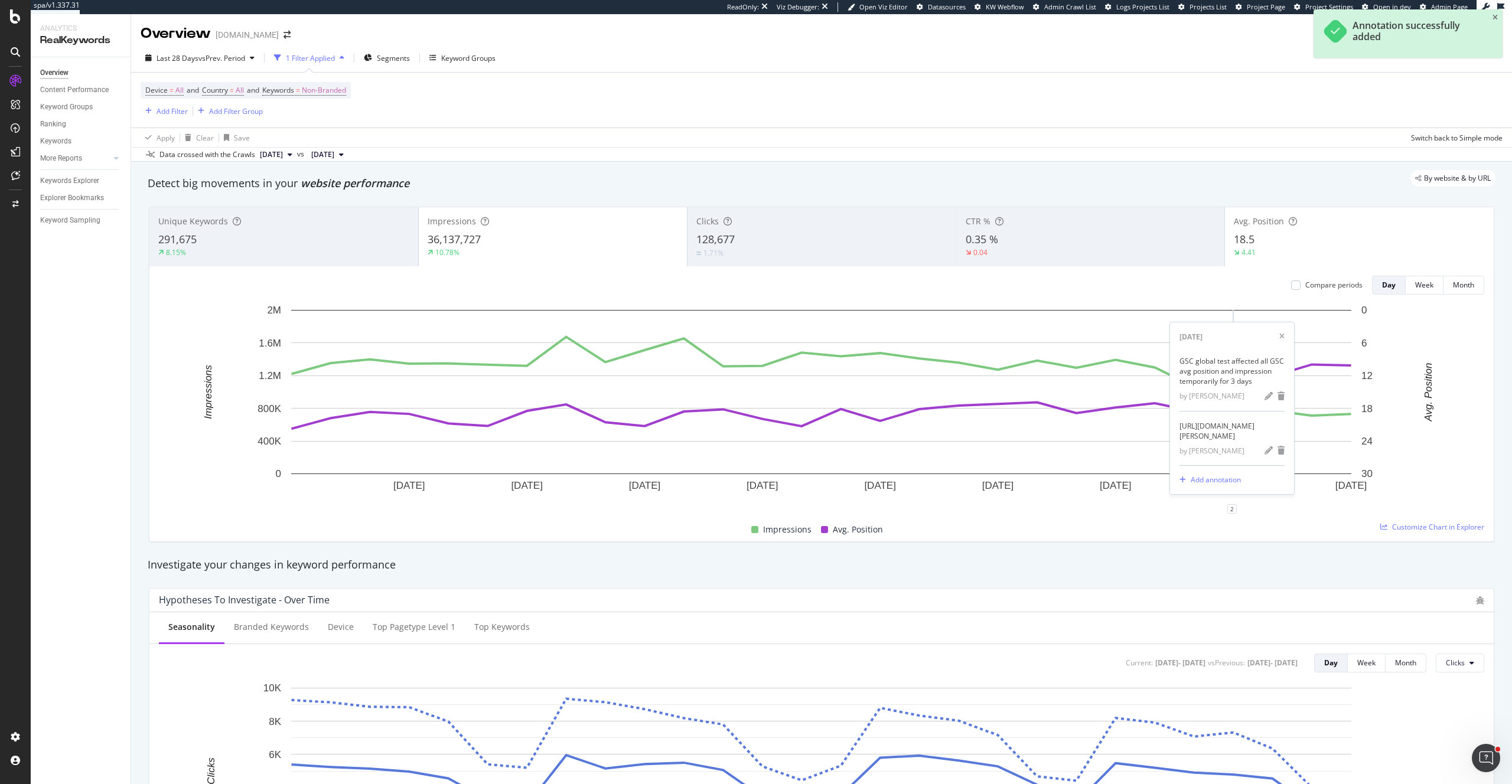
click at [1207, 528] on div "Impressions Avg. Position" at bounding box center [817, 530] width 1325 height 23
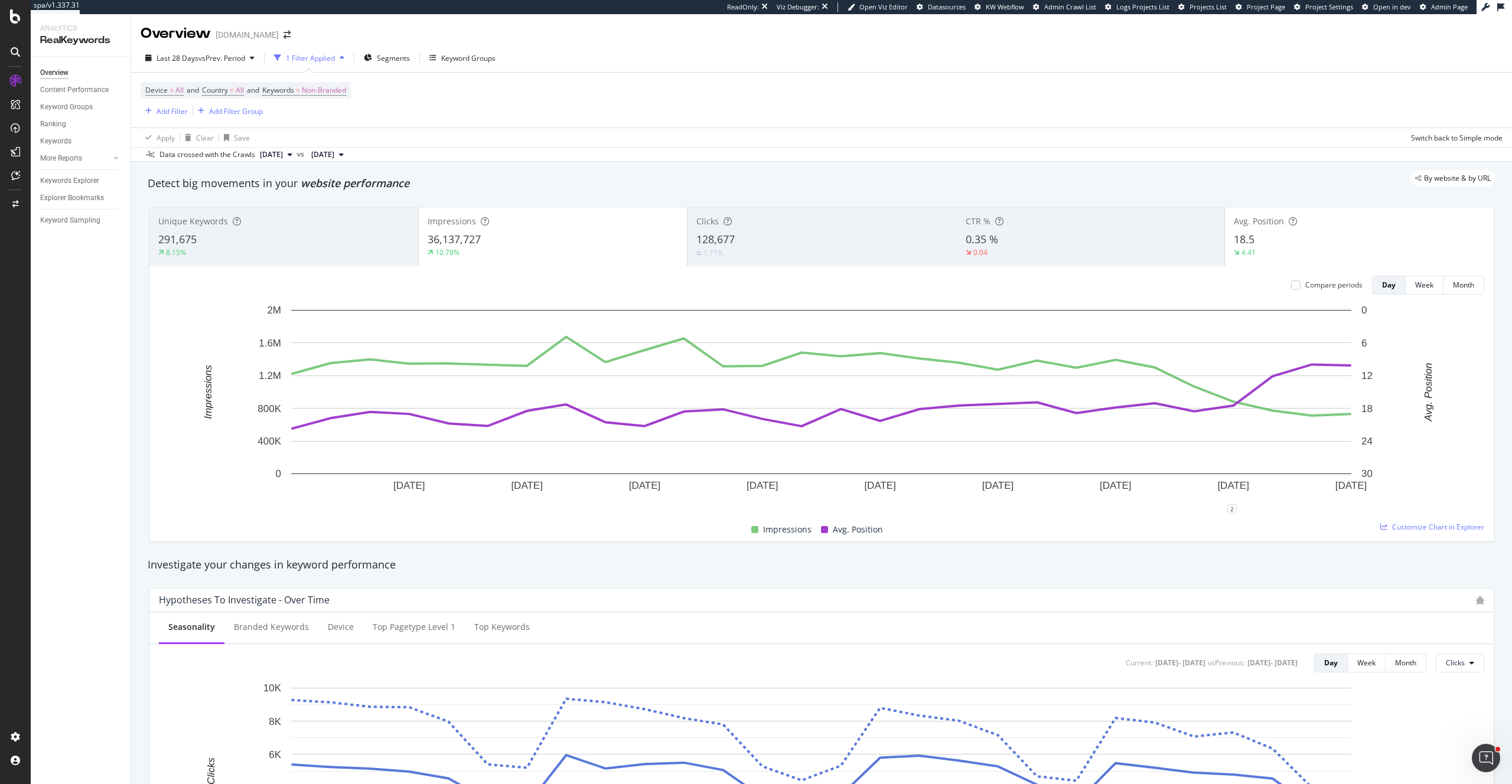
scroll to position [2, 0]
drag, startPoint x: 1251, startPoint y: 388, endPoint x: 1270, endPoint y: 404, distance: 24.8
click at [1270, 412] on div "GSC global test affected all GSC avg position and impression temporarily for 3 …" at bounding box center [1231, 427] width 121 height 30
click at [1212, 412] on div "GSC global test affected all GSC avg position and impression temporarily for 3 …" at bounding box center [1231, 427] width 121 height 30
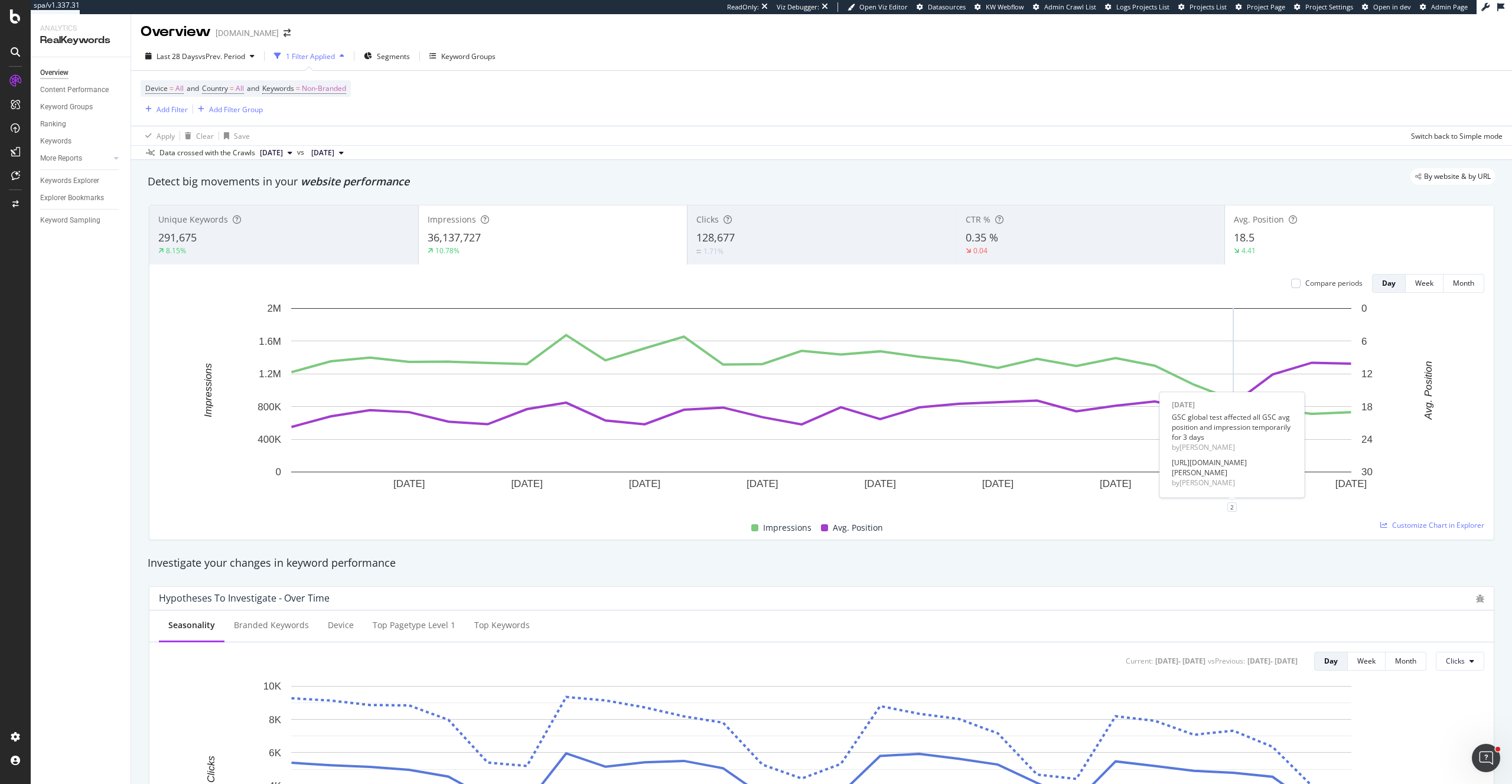
click at [1227, 412] on div "GSC global test affected all GSC avg position and impression temporarily for 3 …" at bounding box center [1231, 427] width 121 height 30
click at [1126, 533] on div "Impressions Avg. Position" at bounding box center [817, 528] width 1325 height 23
click at [1309, 507] on icon "plus" at bounding box center [1311, 507] width 6 height 7
click at [1315, 398] on input "2025-09-13" at bounding box center [1296, 398] width 75 height 22
click at [1231, 507] on div "2" at bounding box center [1231, 507] width 10 height 10
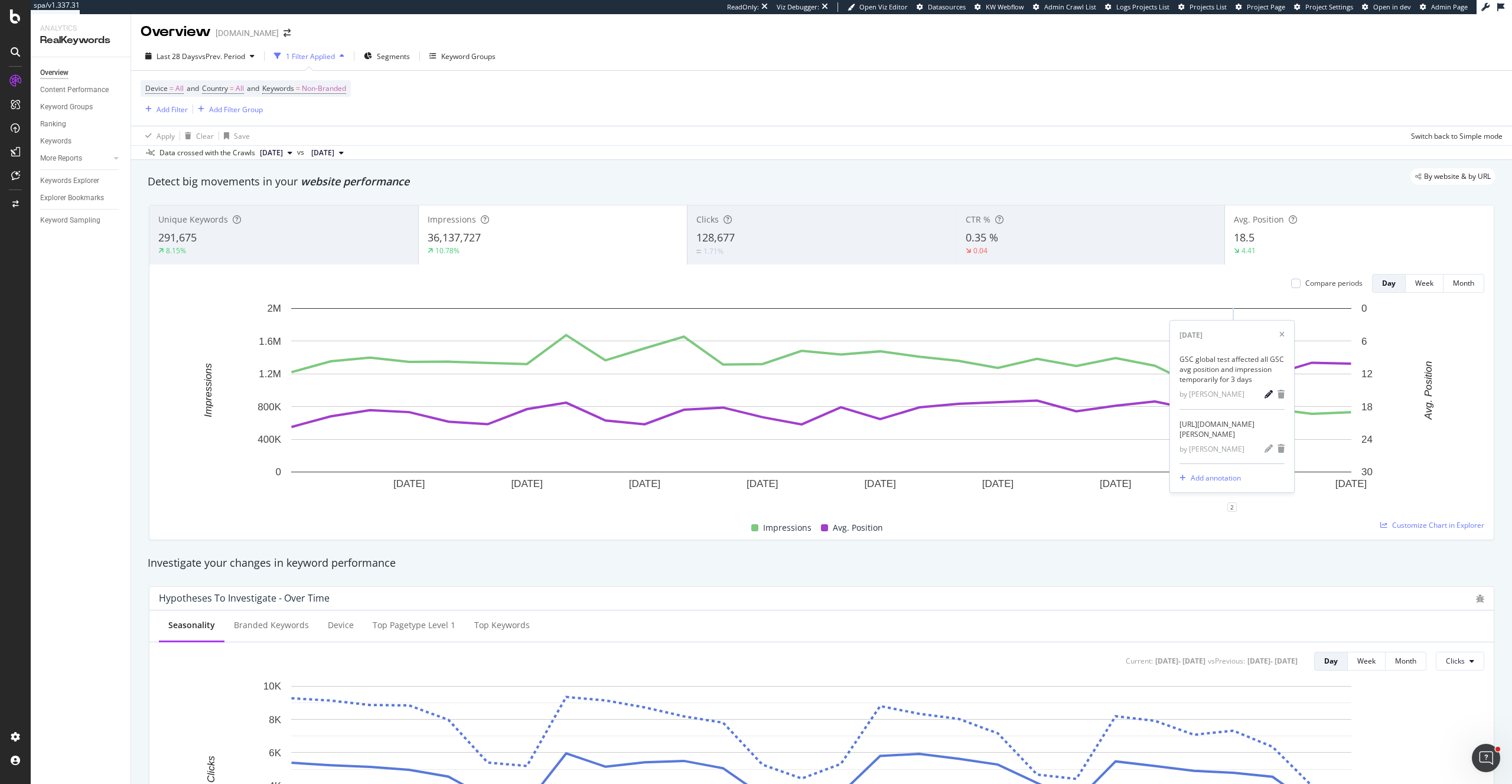
click at [1266, 391] on icon "pencil" at bounding box center [1269, 395] width 9 height 9
drag, startPoint x: 1185, startPoint y: 431, endPoint x: 1309, endPoint y: 491, distance: 137.8
click at [1309, 491] on div "21 Aug. 2025 24 Aug. 2025 27 Aug. 2025 30 Aug. 2025 2 Sep. 2025 5 Sep. 2025 8 S…" at bounding box center [822, 409] width 1325 height 214
paste textarea "oogle was testing dropping support for the "&num=100" parameter"
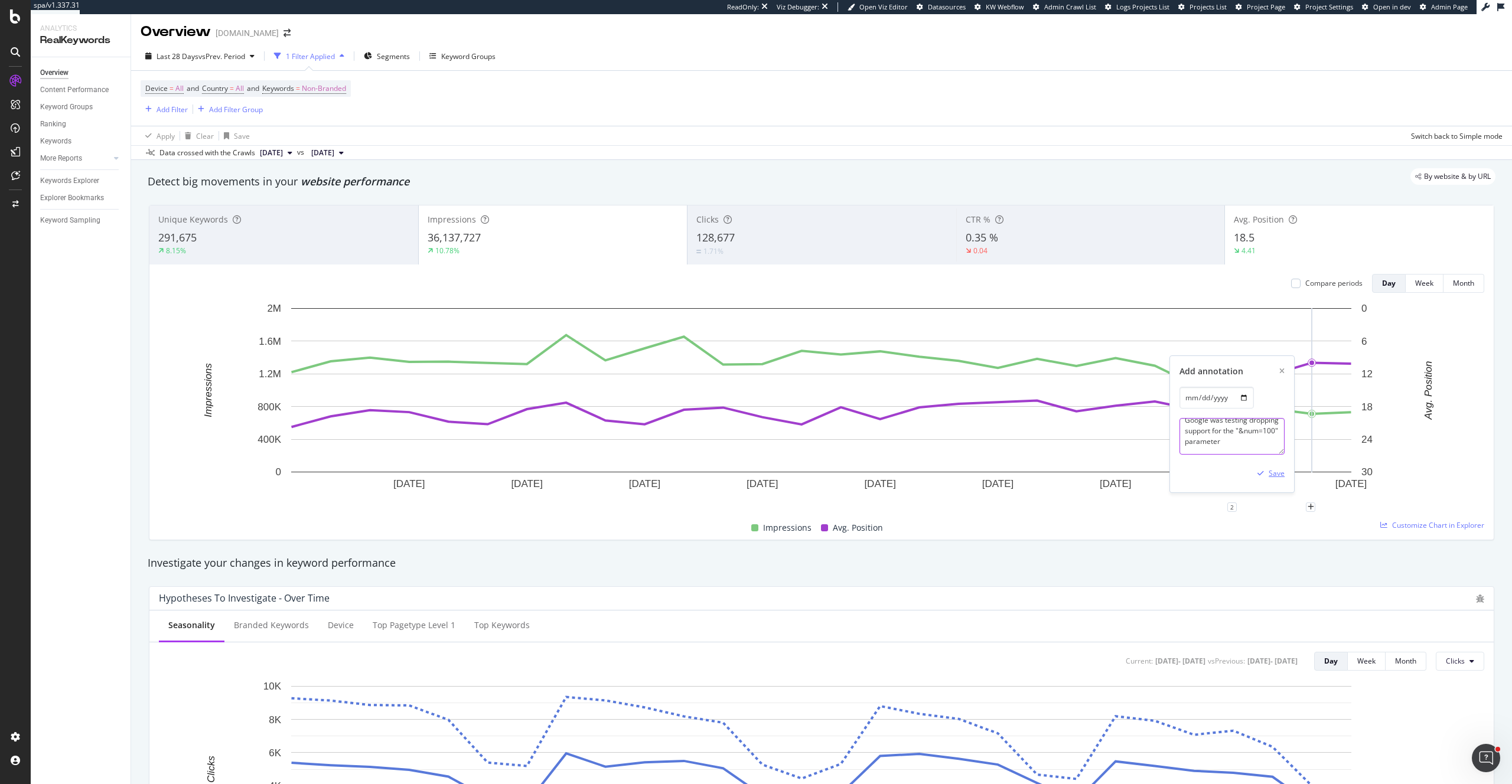
type textarea "Google was testing dropping support for the "&num=100" parameter"
click at [1268, 474] on div "button" at bounding box center [1261, 473] width 16 height 7
click at [1152, 555] on div "Investigate your changes in keyword performance" at bounding box center [822, 564] width 1360 height 27
